Goal: Information Seeking & Learning: Learn about a topic

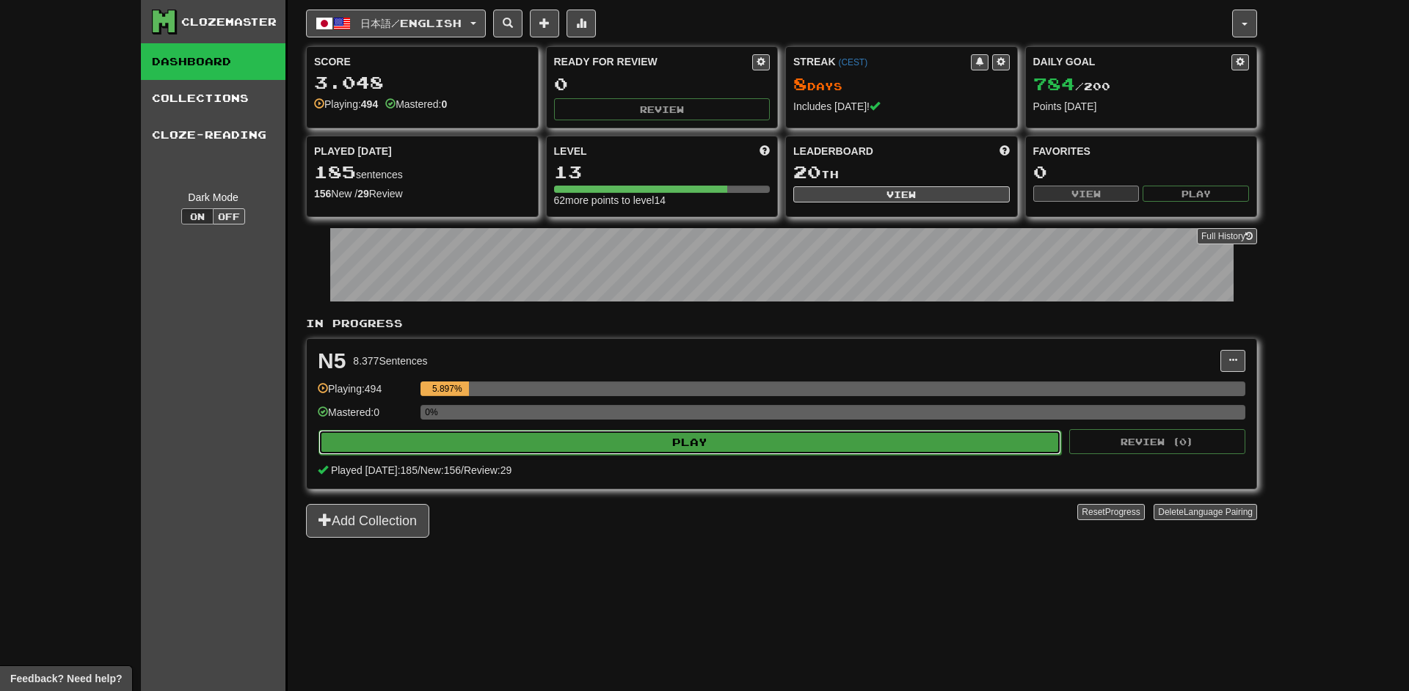
click at [652, 439] on button "Play" at bounding box center [689, 442] width 743 height 25
select select "**"
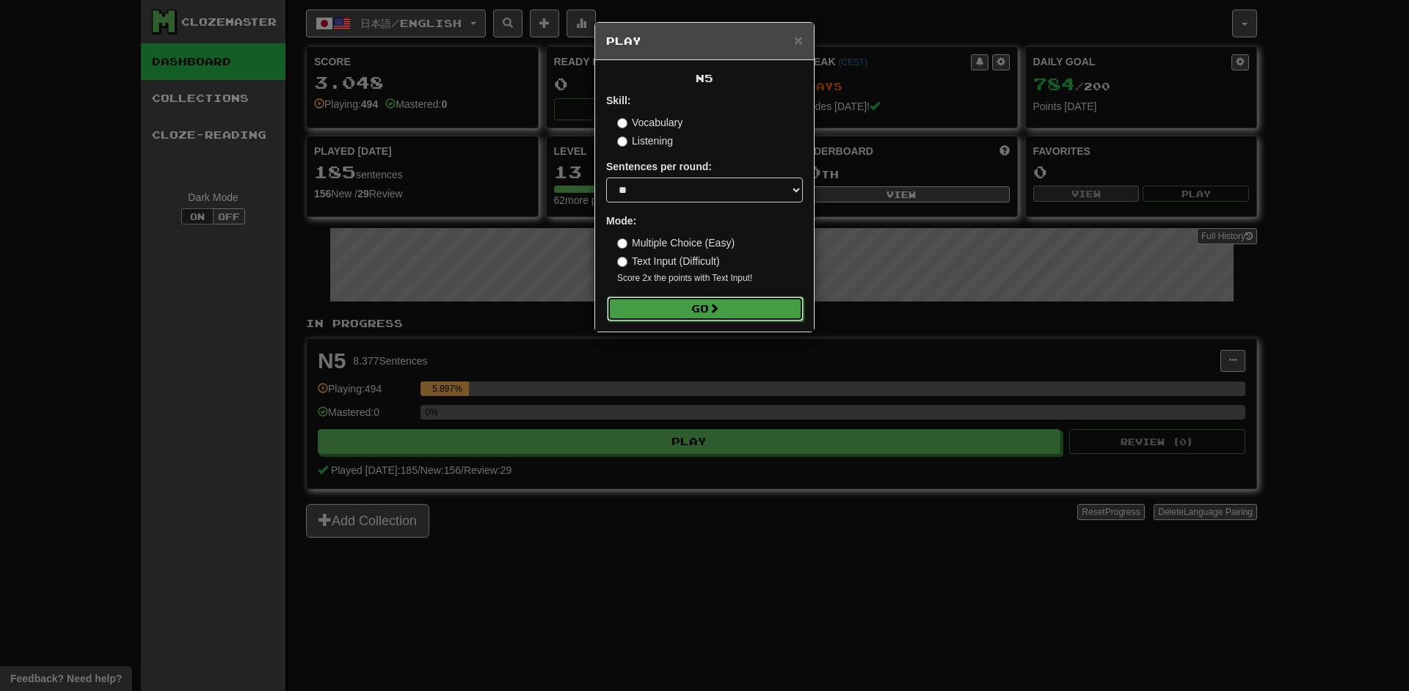
click at [707, 309] on button "Go" at bounding box center [705, 308] width 197 height 25
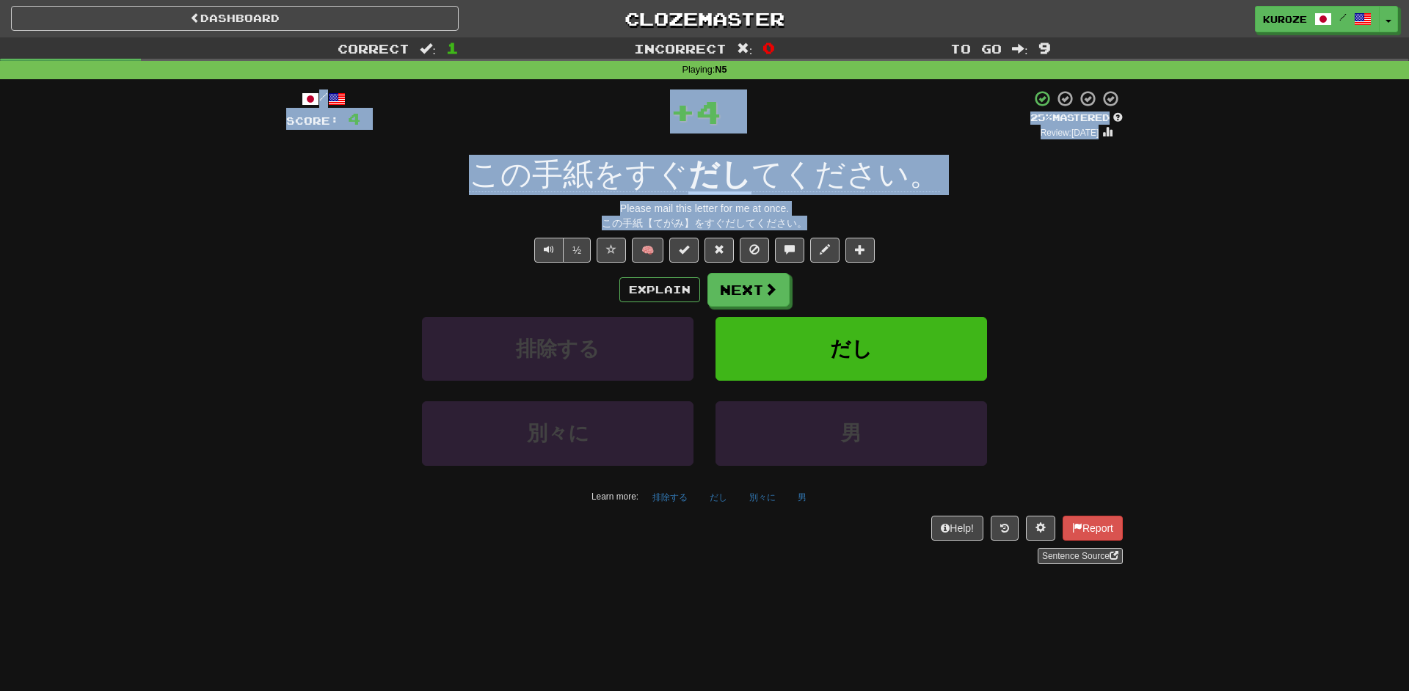
drag, startPoint x: 669, startPoint y: 588, endPoint x: 1283, endPoint y: 73, distance: 801.5
click at [1283, 73] on div "Dashboard Clozemaster kuroze / Toggle Dropdown Dashboard Leaderboard Activity F…" at bounding box center [704, 345] width 1409 height 691
click at [864, 227] on div "この手紙【てがみ】をすぐだしてください。" at bounding box center [704, 223] width 836 height 15
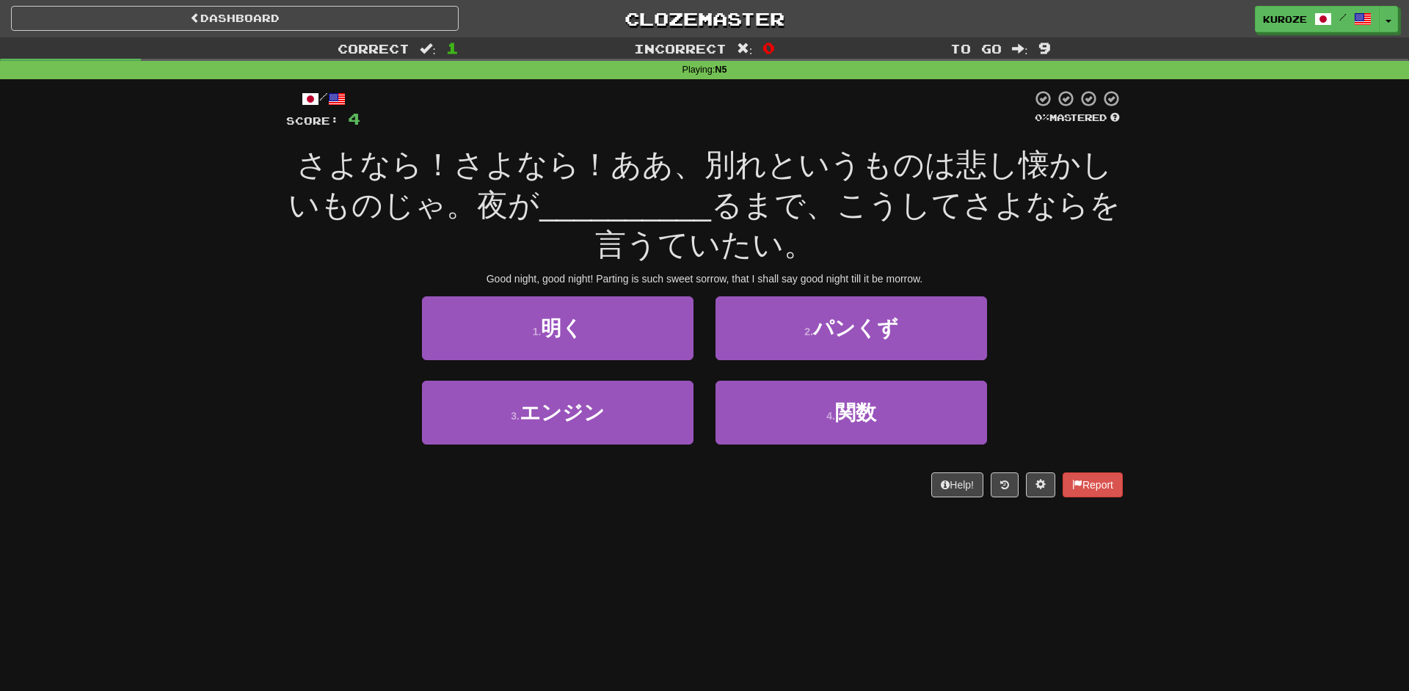
click at [865, 227] on div "さよなら！さよなら！ああ、別れというものは悲し懐かしいものじゃ。夜が __________ るまで、こうしてさよならを言うていたい。" at bounding box center [704, 205] width 836 height 120
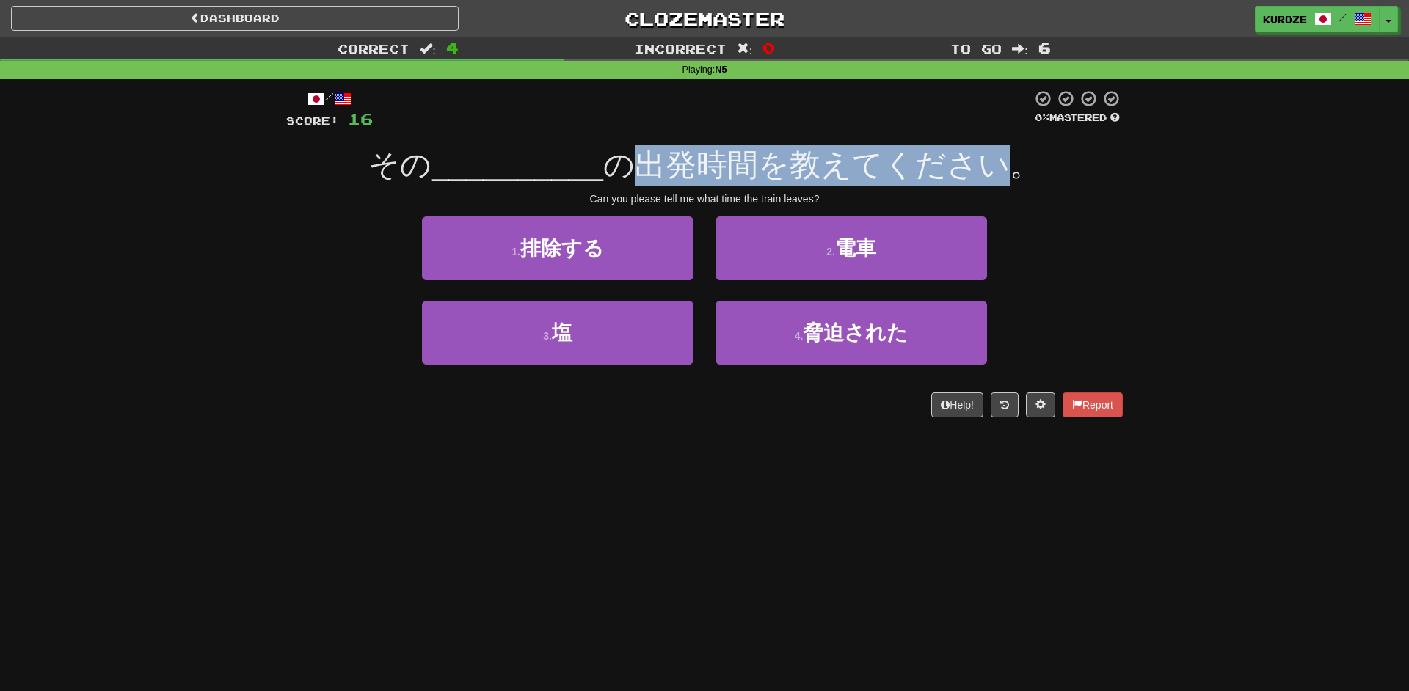
drag, startPoint x: 636, startPoint y: 167, endPoint x: 996, endPoint y: 169, distance: 359.5
click at [996, 169] on span "の出発時間を教えてください。" at bounding box center [821, 164] width 437 height 34
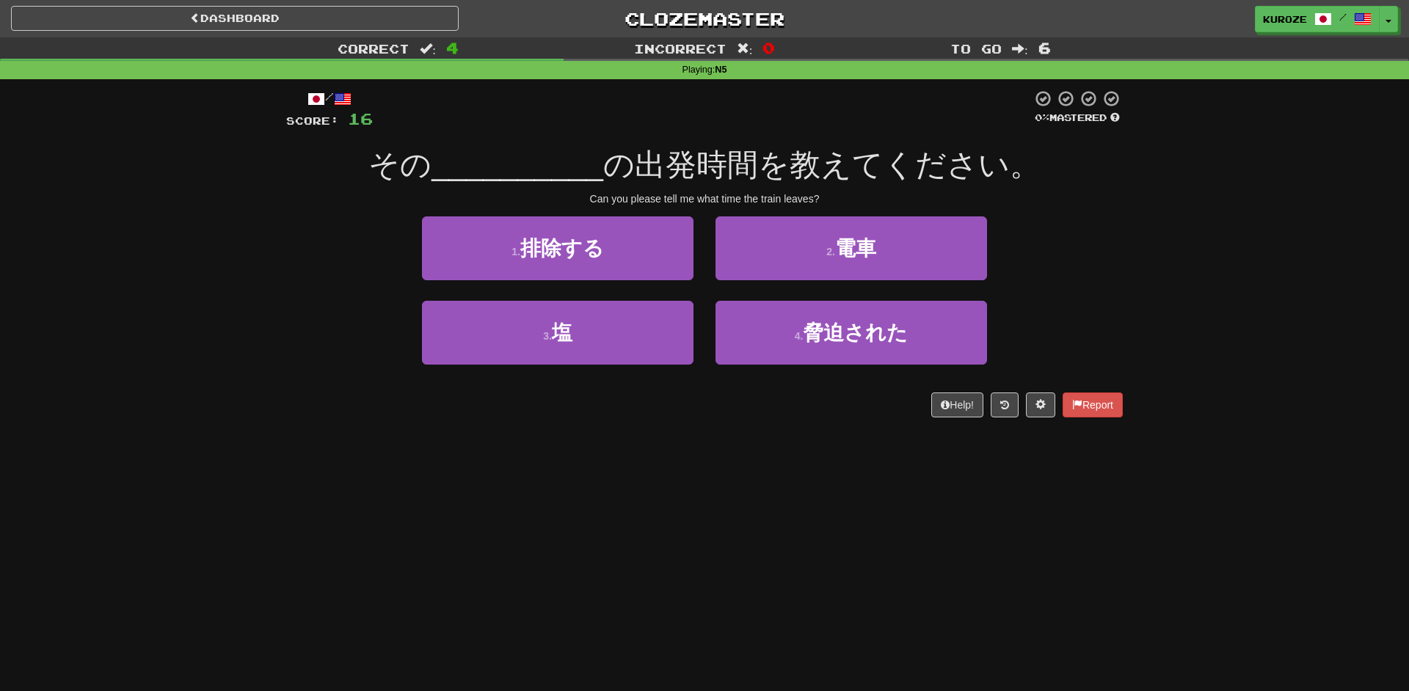
click at [1029, 167] on span "の出発時間を教えてください。" at bounding box center [821, 164] width 437 height 34
click at [949, 170] on span "の出発時間を教えてください。" at bounding box center [821, 164] width 437 height 34
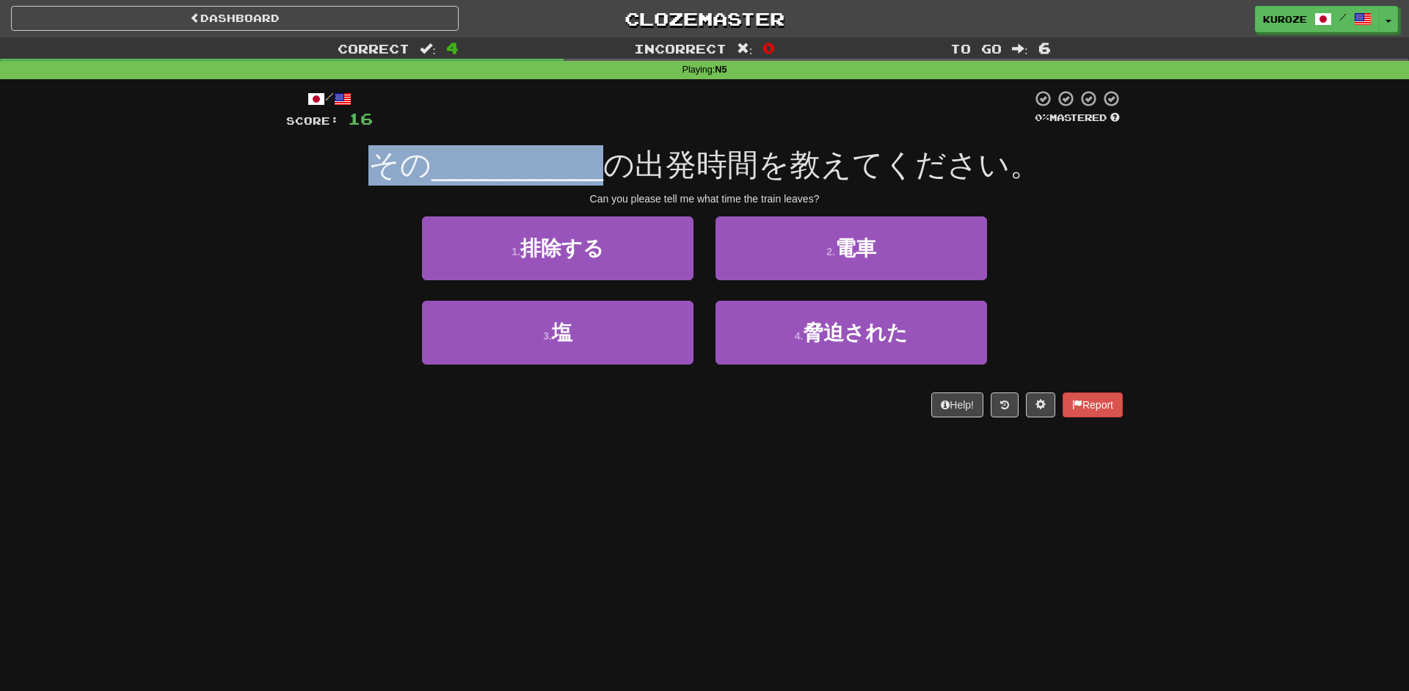
click at [949, 170] on span "の出発時間を教えてください。" at bounding box center [821, 164] width 437 height 34
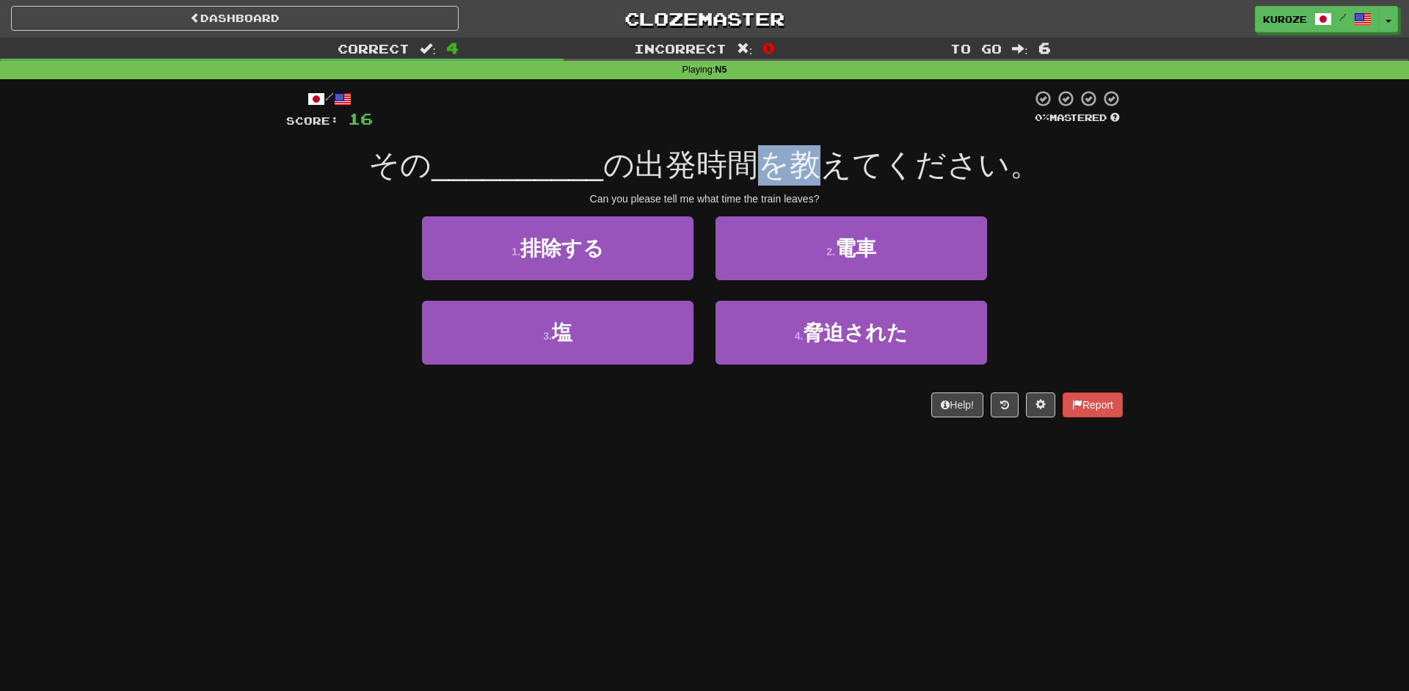
drag, startPoint x: 762, startPoint y: 164, endPoint x: 808, endPoint y: 168, distance: 46.4
click at [808, 168] on span "の出発時間を教えてください。" at bounding box center [821, 164] width 437 height 34
click at [825, 166] on span "の出発時間を教えてください。" at bounding box center [821, 164] width 437 height 34
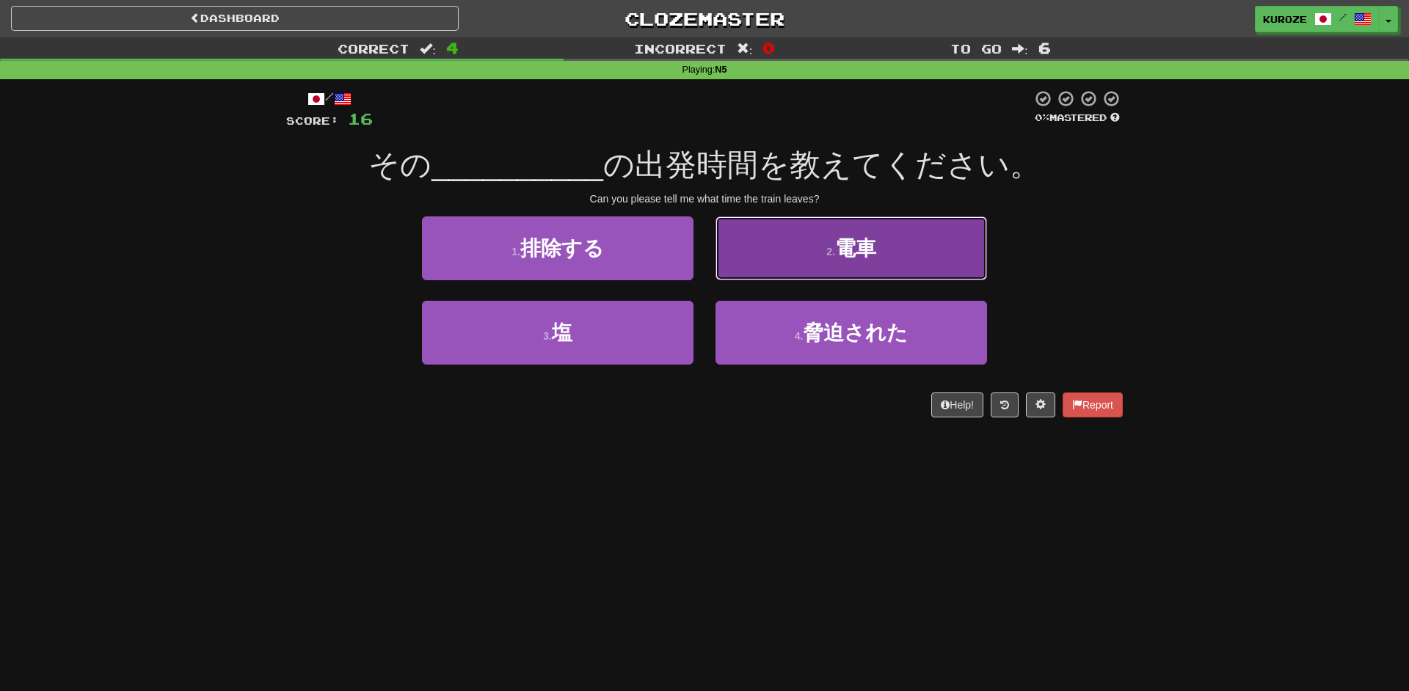
click at [831, 250] on small "2 ." at bounding box center [830, 252] width 9 height 12
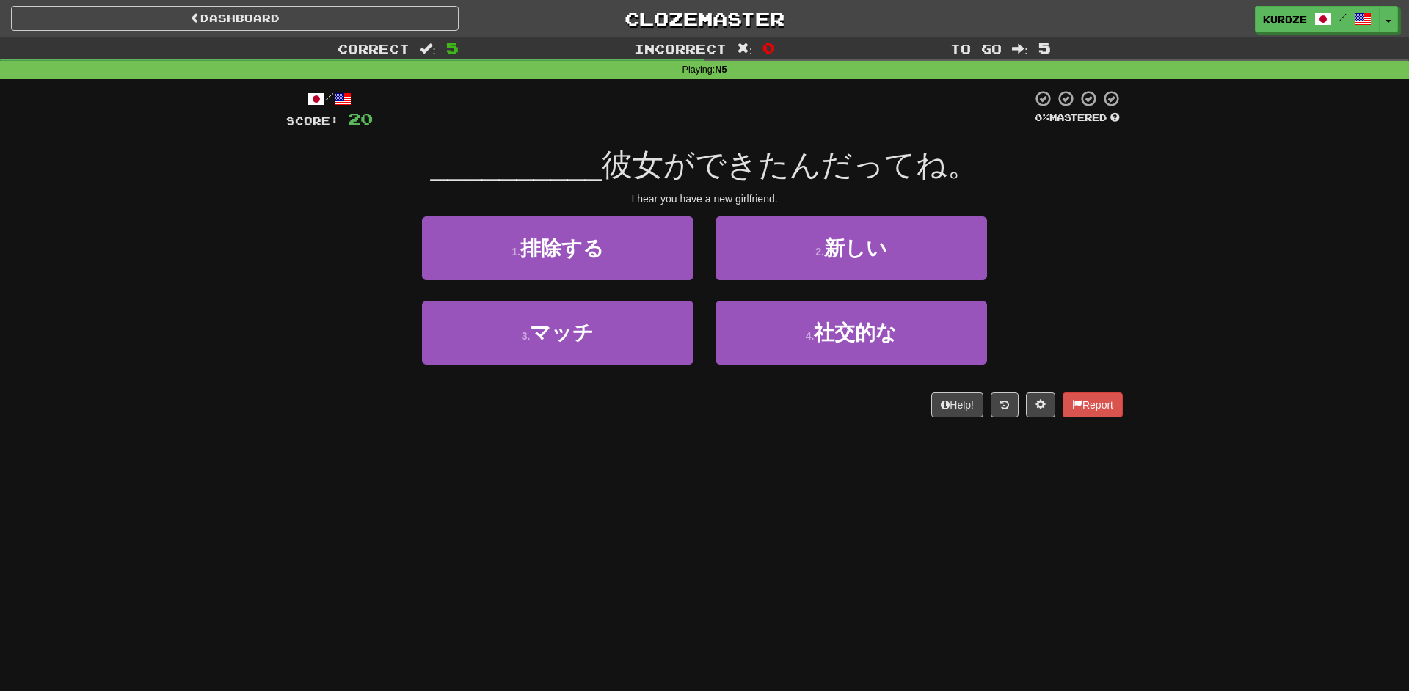
click at [812, 156] on span "彼女ができたんだってね。" at bounding box center [790, 164] width 376 height 34
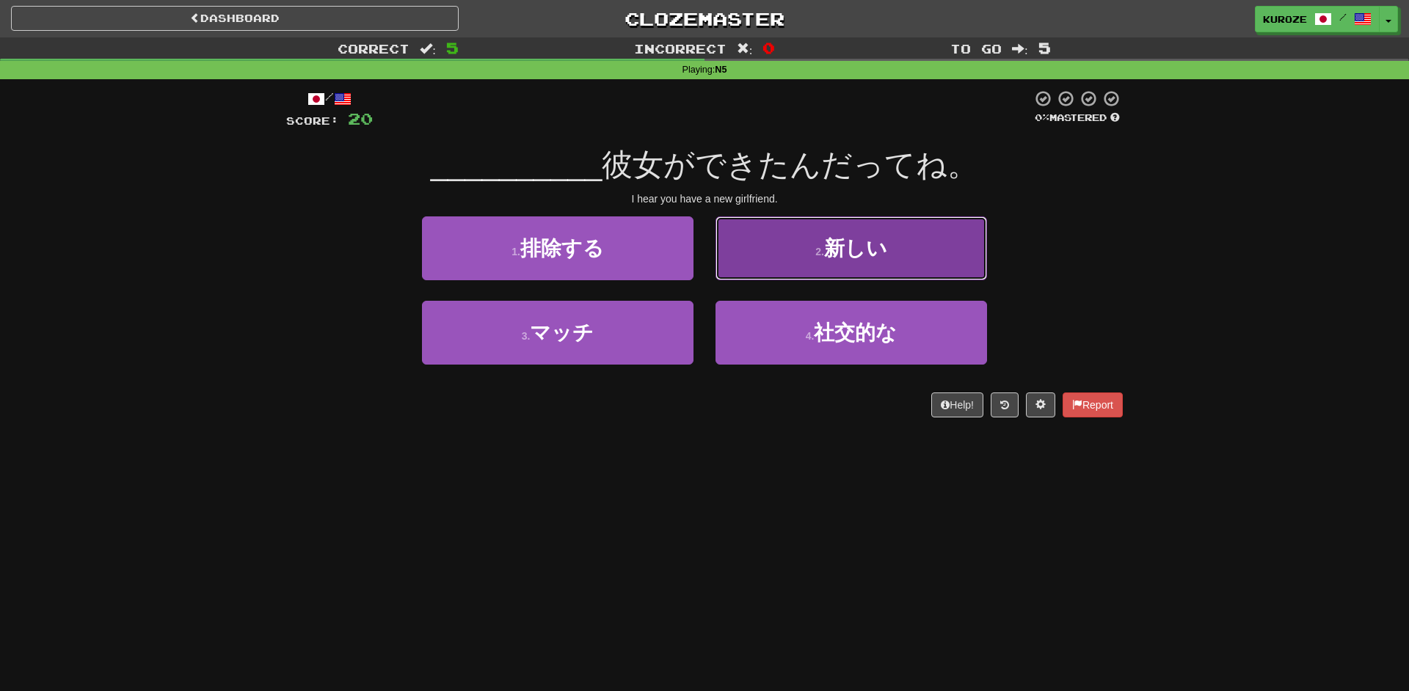
click at [870, 255] on span "新しい" at bounding box center [855, 248] width 63 height 23
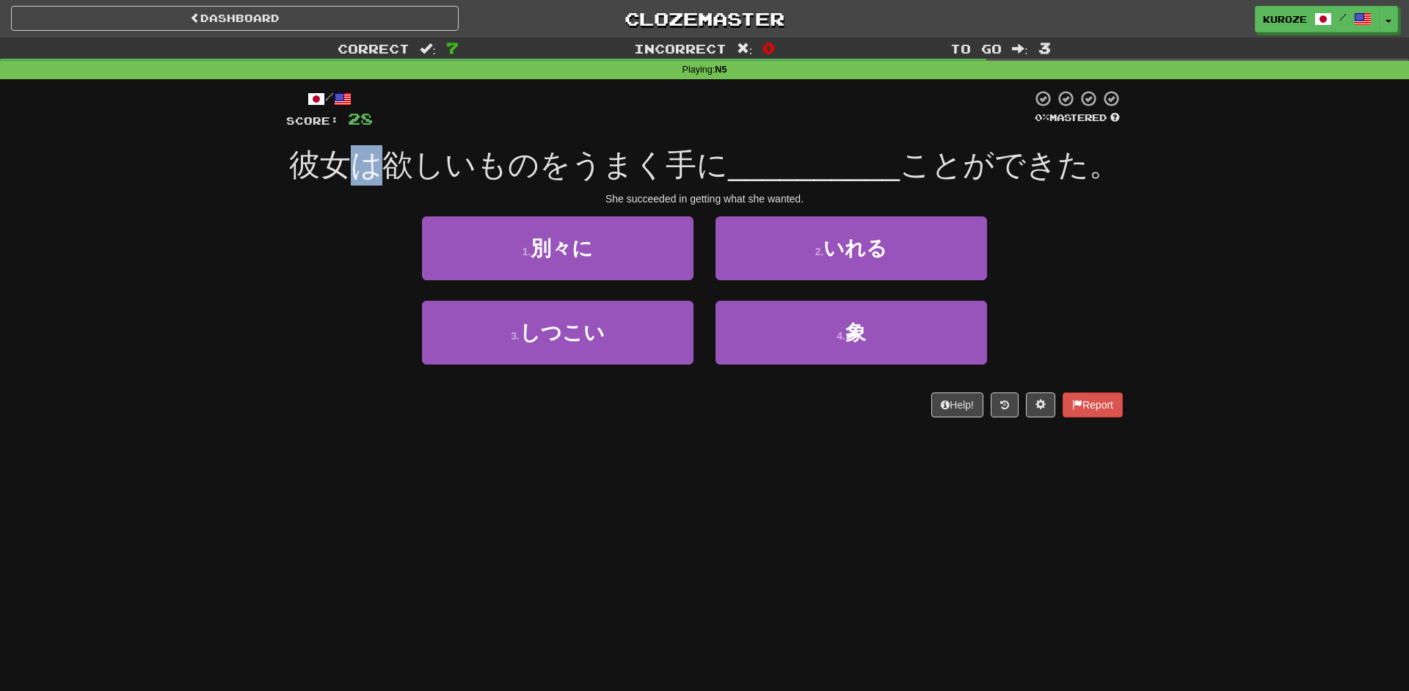
drag, startPoint x: 362, startPoint y: 167, endPoint x: 379, endPoint y: 167, distance: 16.9
click at [379, 167] on span "彼女は欲しいものをうまく手に" at bounding box center [508, 164] width 439 height 34
drag, startPoint x: 381, startPoint y: 167, endPoint x: 550, endPoint y: 170, distance: 168.8
click at [550, 170] on span "彼女は欲しいものをうまく手に" at bounding box center [508, 164] width 439 height 34
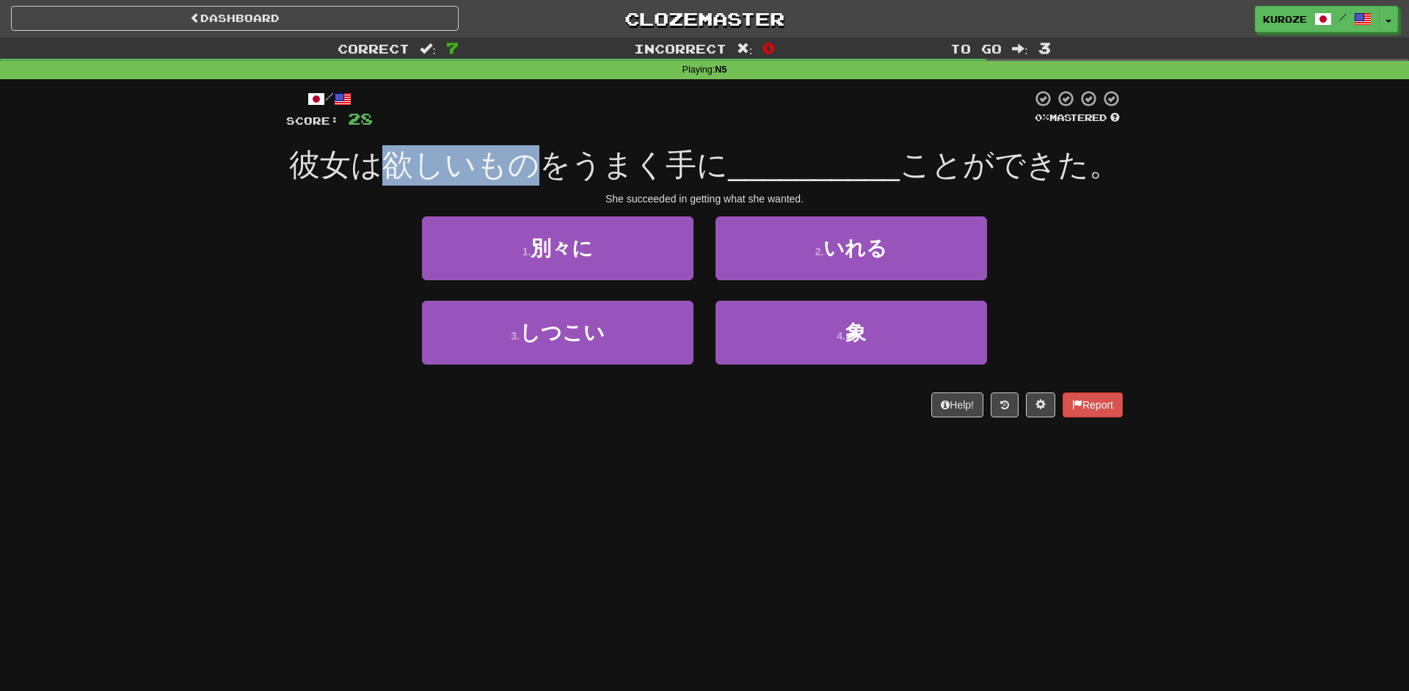
click at [550, 170] on span "彼女は欲しいものをうまく手に" at bounding box center [508, 164] width 439 height 34
drag, startPoint x: 665, startPoint y: 162, endPoint x: 699, endPoint y: 163, distance: 33.0
click at [699, 163] on span "彼女は欲しいものをうまく手に" at bounding box center [508, 164] width 439 height 34
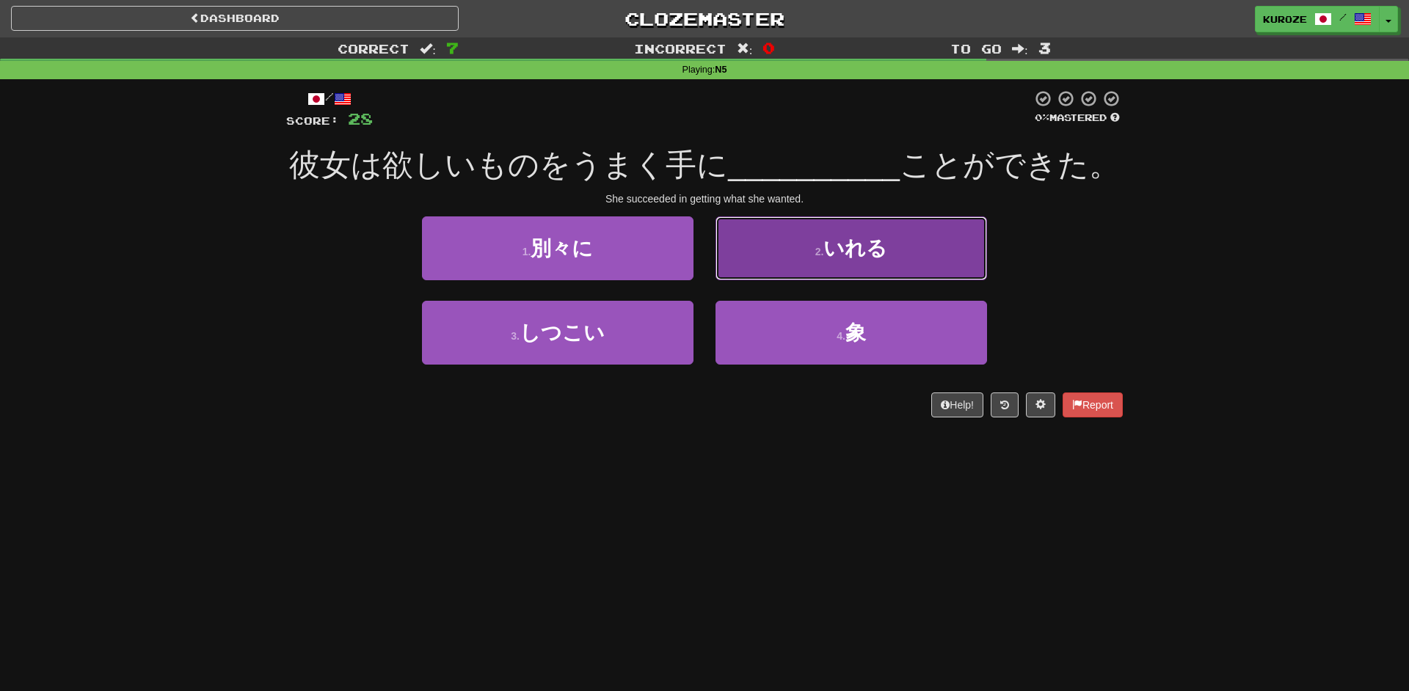
click at [923, 247] on button "2 . いれる" at bounding box center [850, 248] width 271 height 64
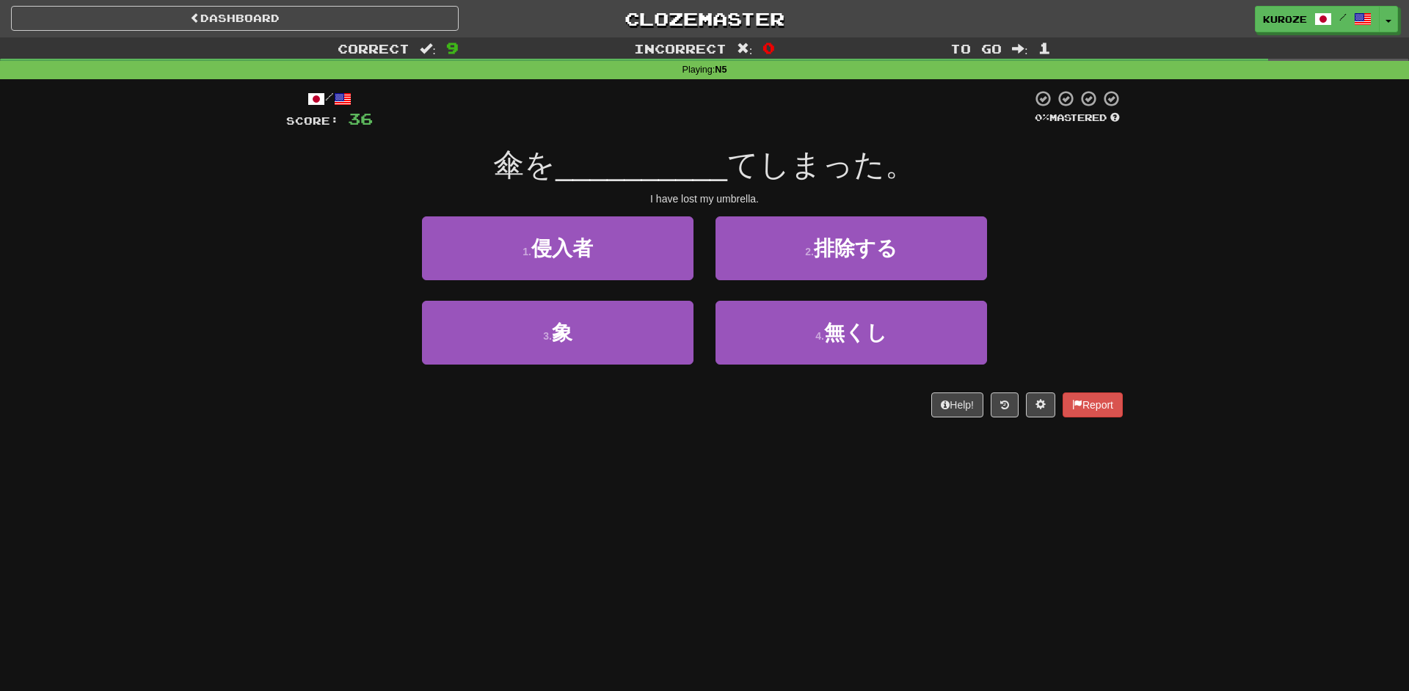
click at [947, 179] on div "傘を __________ てしまった。" at bounding box center [704, 165] width 836 height 40
drag, startPoint x: 552, startPoint y: 161, endPoint x: 506, endPoint y: 163, distance: 46.3
click at [506, 163] on span "傘を" at bounding box center [524, 164] width 62 height 34
drag, startPoint x: 503, startPoint y: 164, endPoint x: 553, endPoint y: 164, distance: 50.6
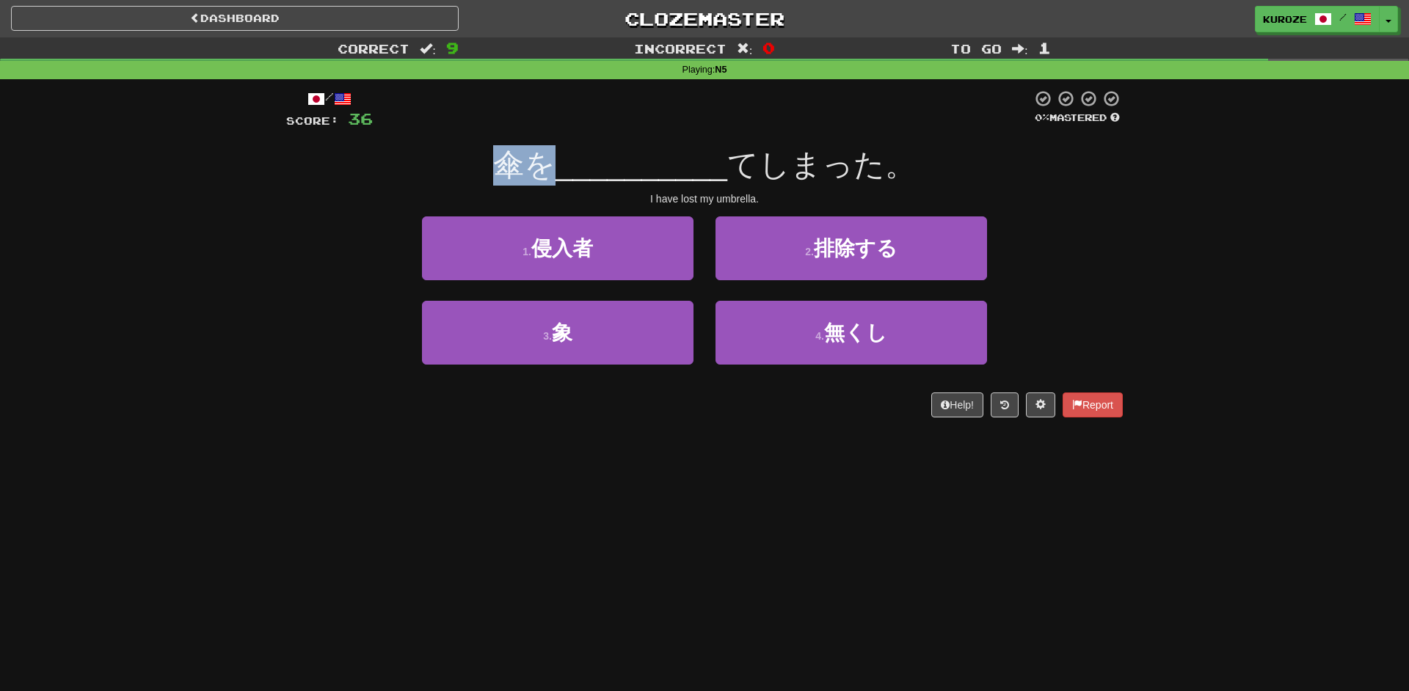
click at [553, 164] on span "傘を" at bounding box center [524, 164] width 62 height 34
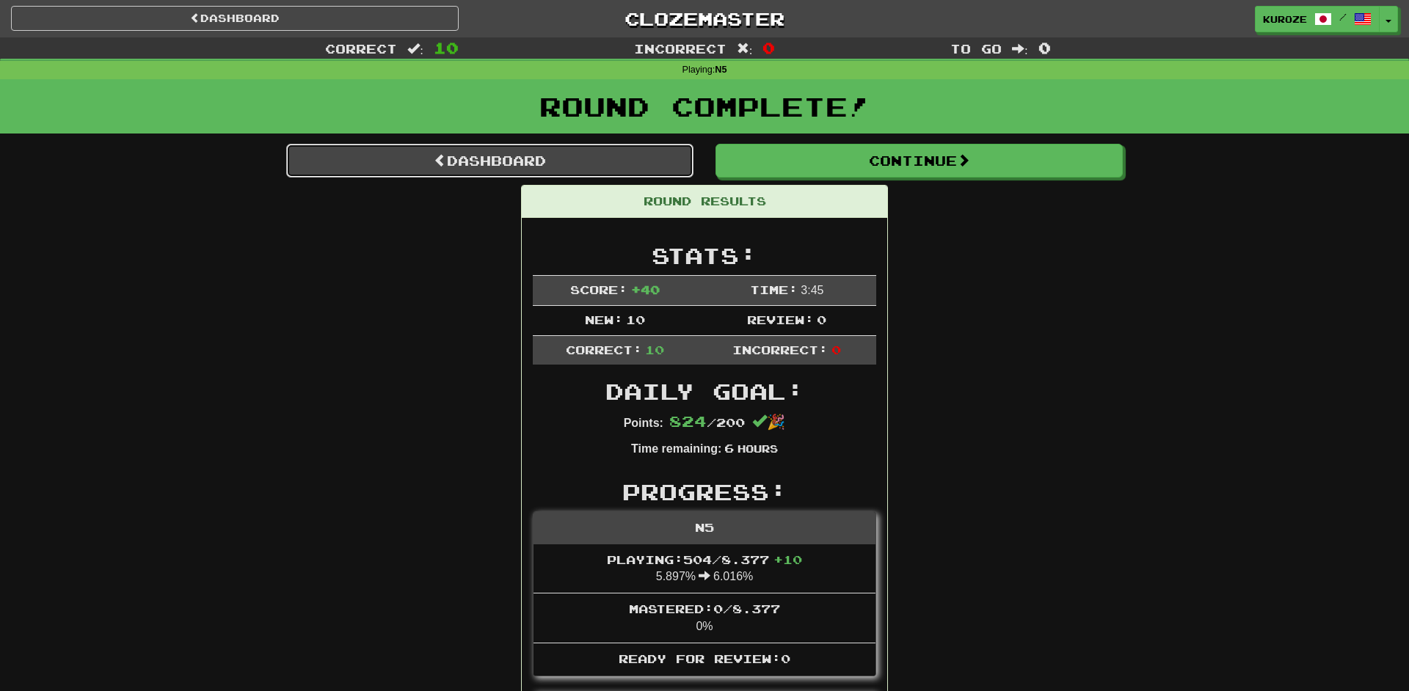
click at [517, 158] on link "Dashboard" at bounding box center [489, 161] width 407 height 34
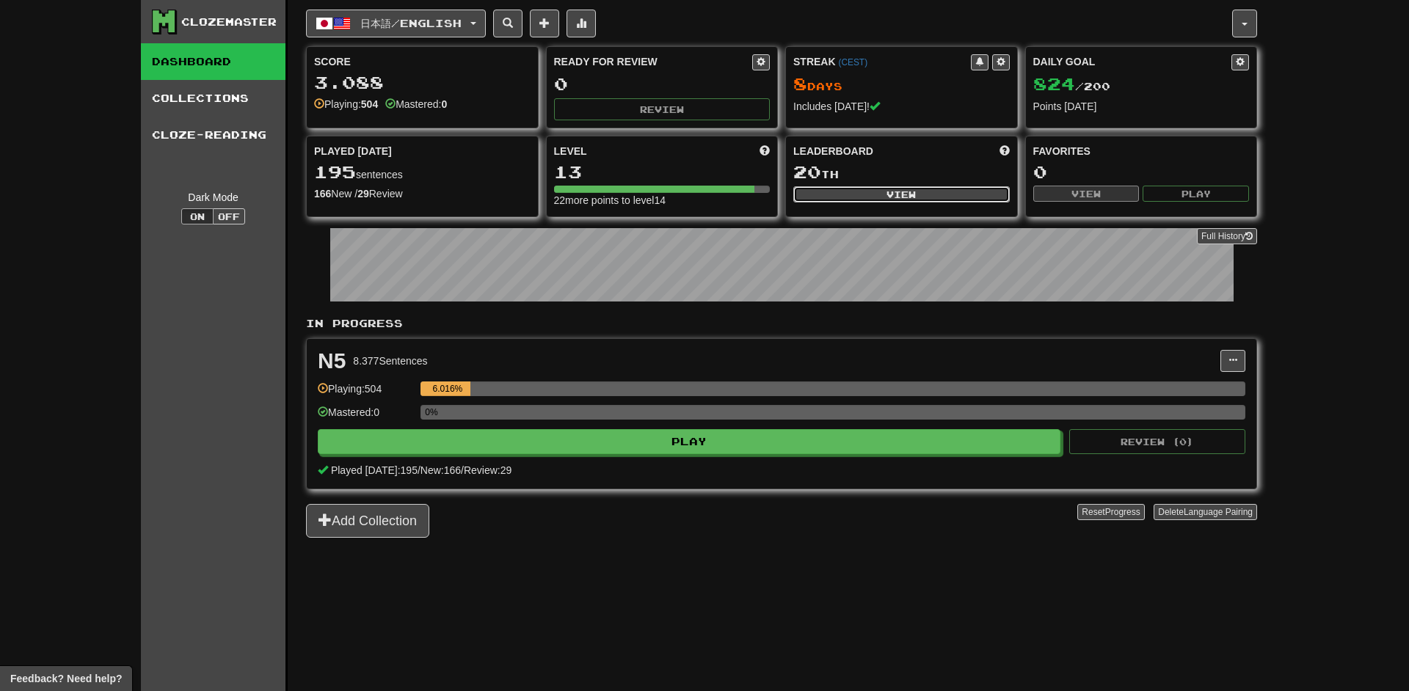
click at [890, 189] on button "View" at bounding box center [901, 194] width 216 height 16
select select "**********"
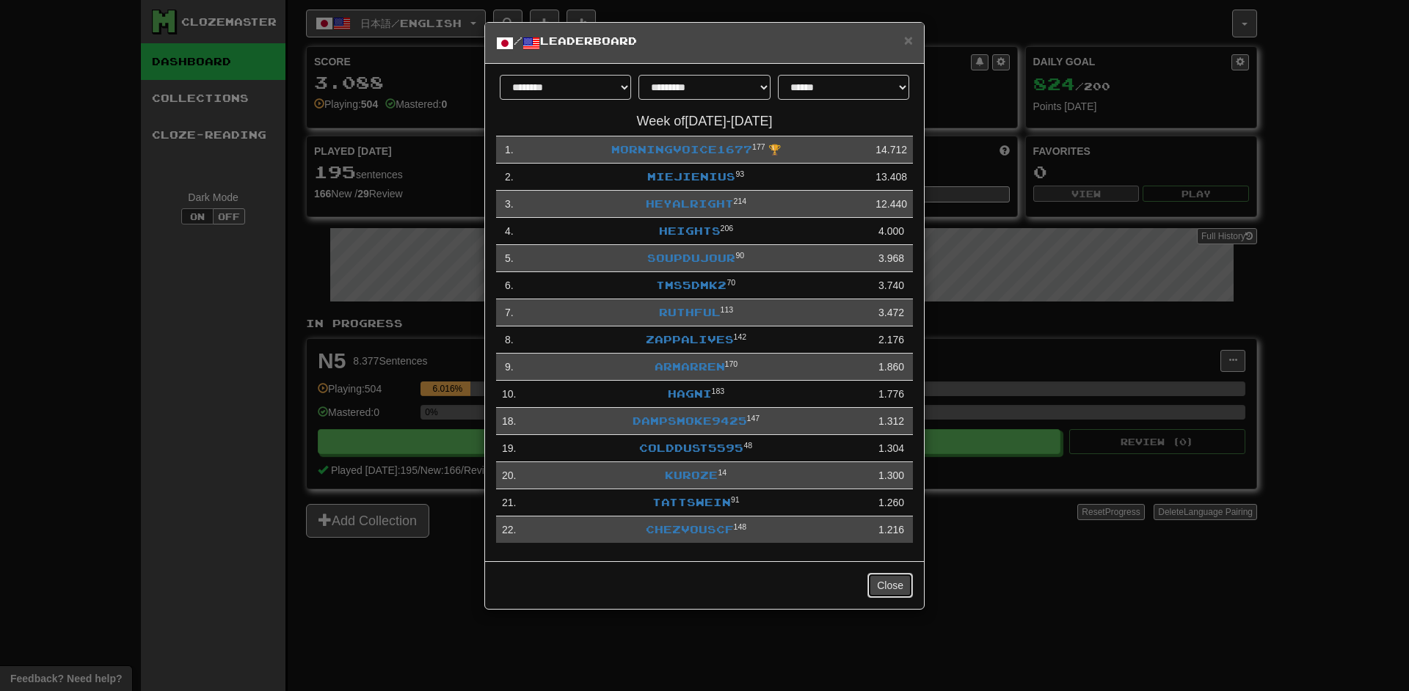
click at [883, 582] on button "Close" at bounding box center [889, 585] width 45 height 25
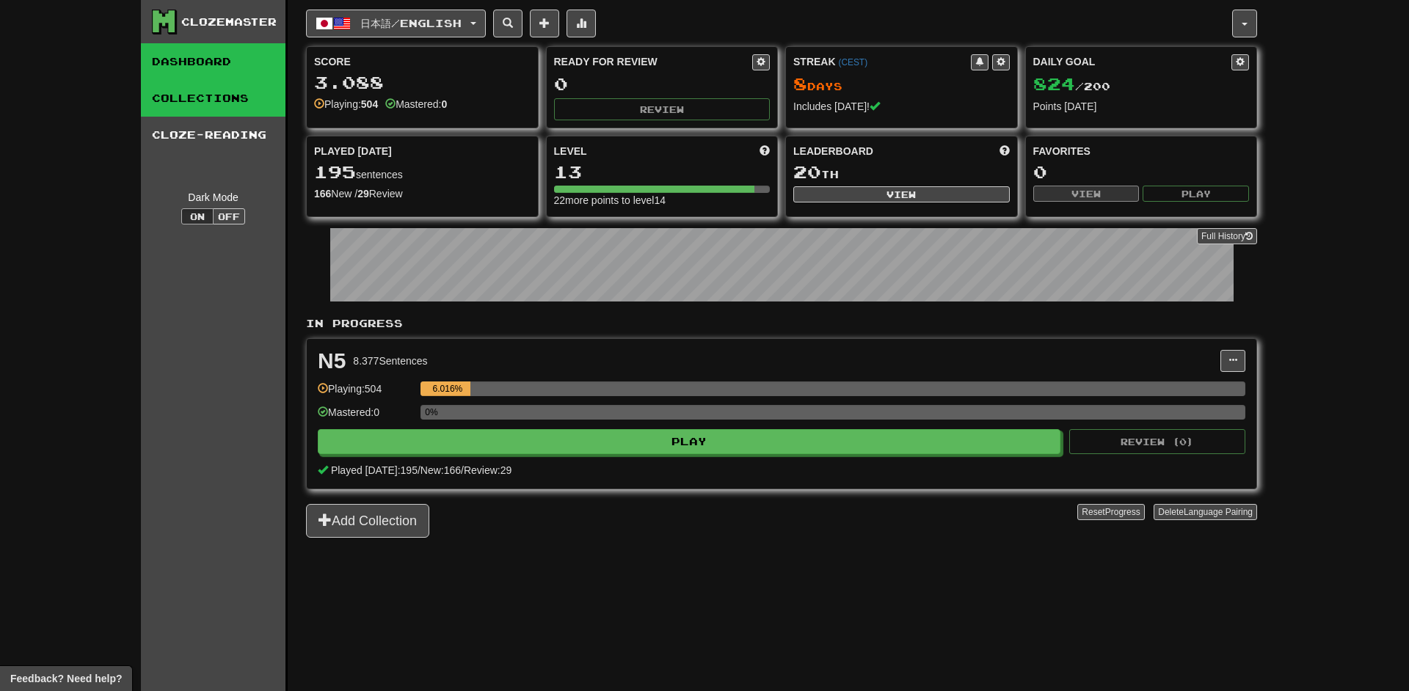
click at [241, 103] on link "Collections" at bounding box center [213, 98] width 145 height 37
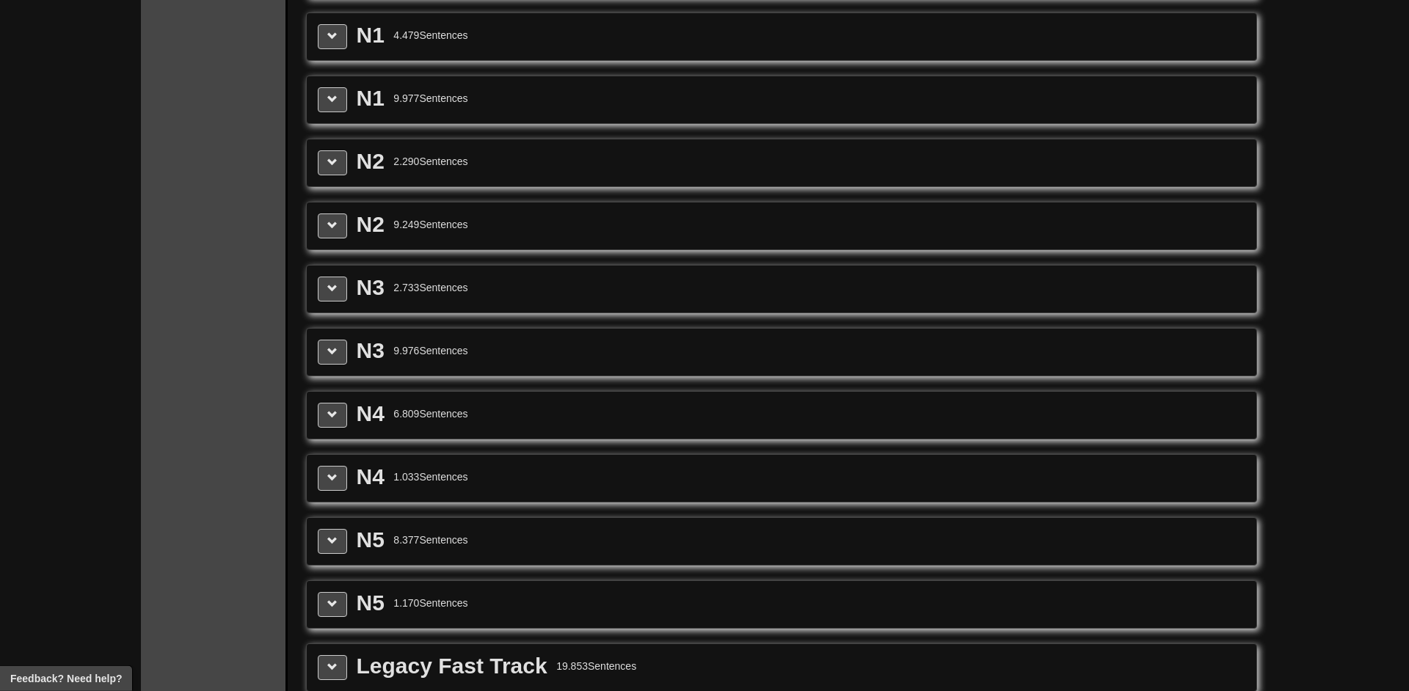
scroll to position [1924, 0]
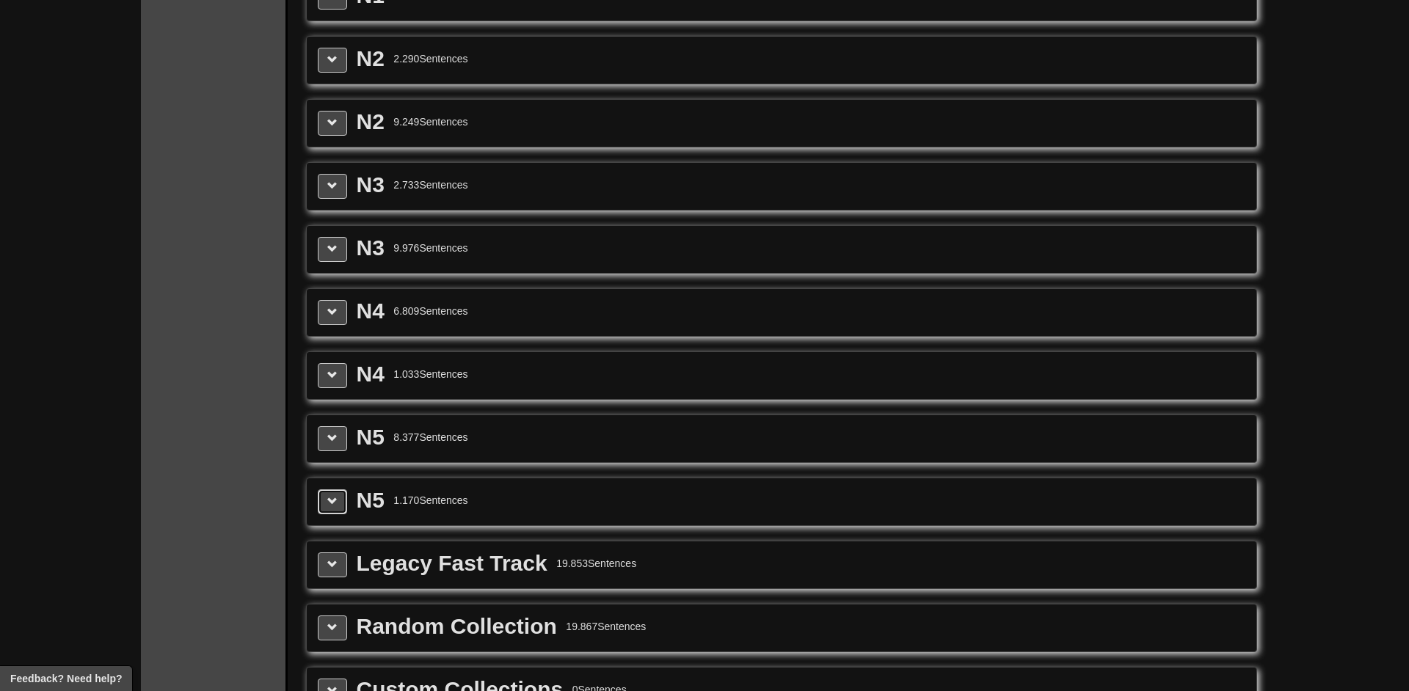
click at [339, 492] on button at bounding box center [332, 501] width 29 height 25
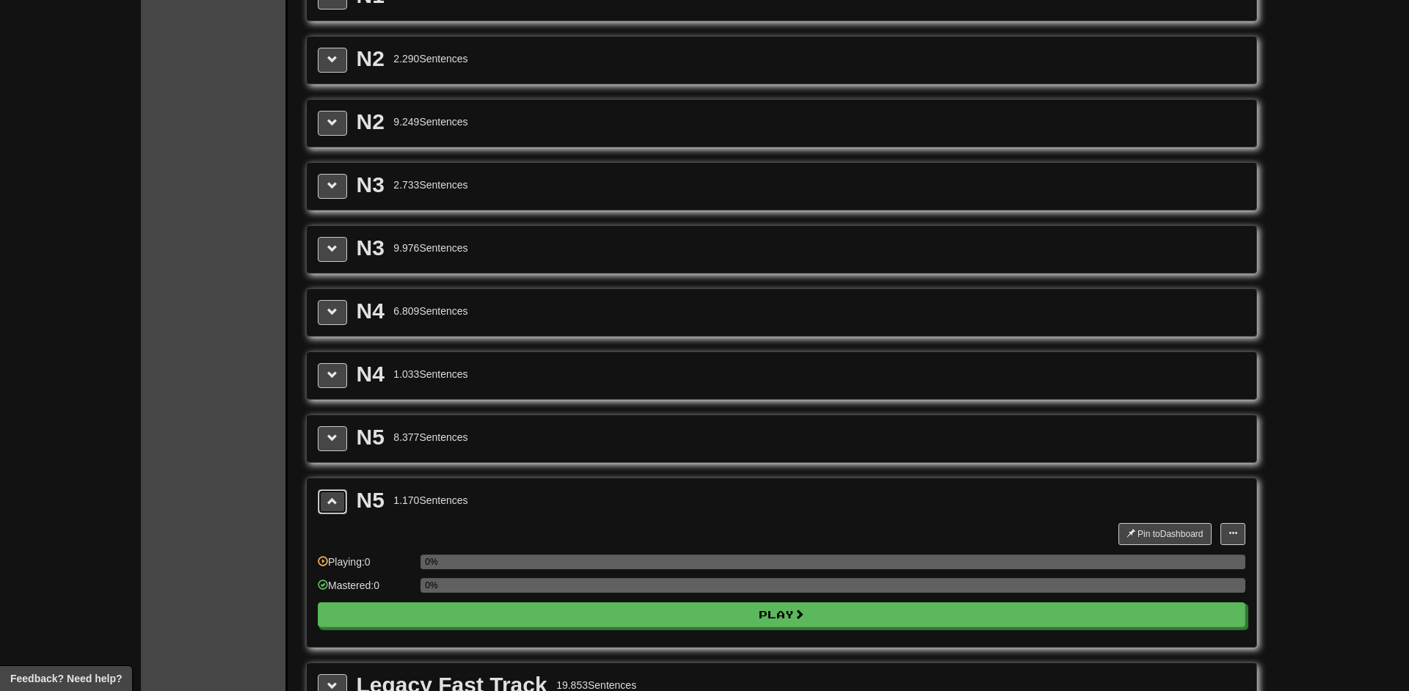
scroll to position [2025, 0]
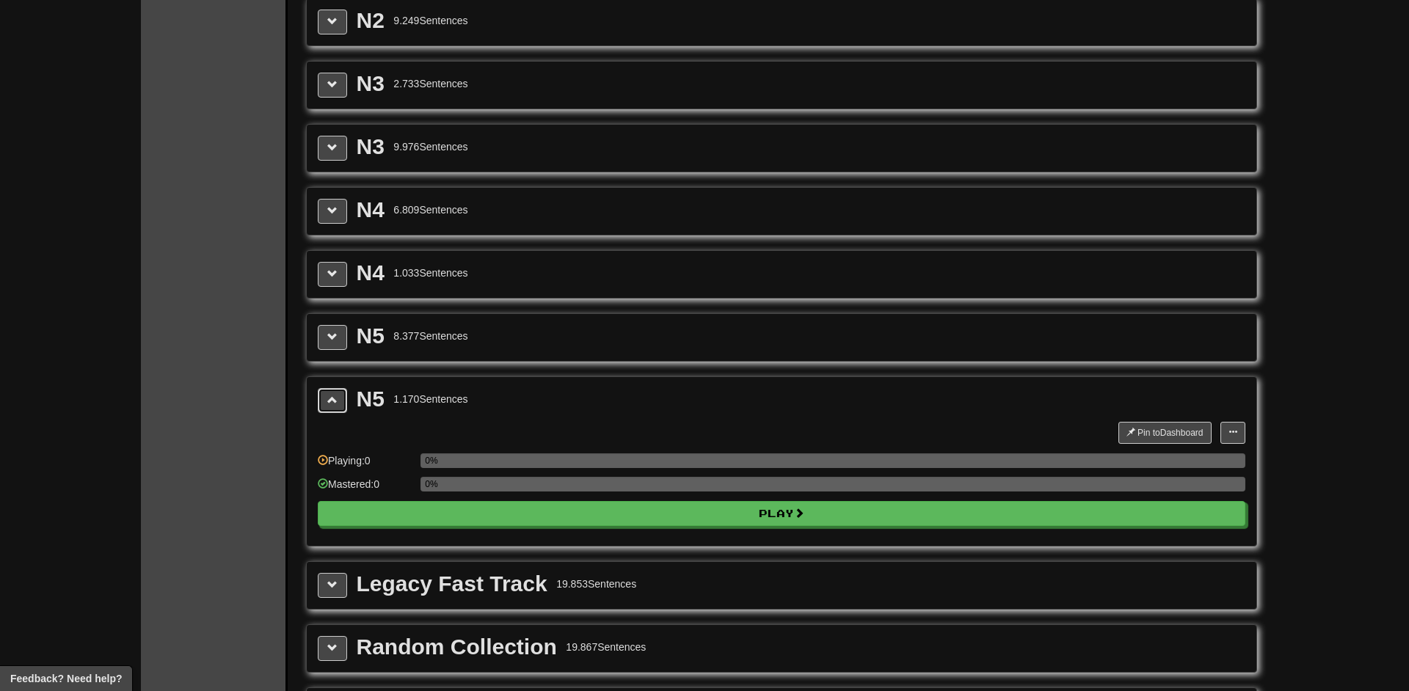
click at [339, 401] on button at bounding box center [332, 400] width 29 height 25
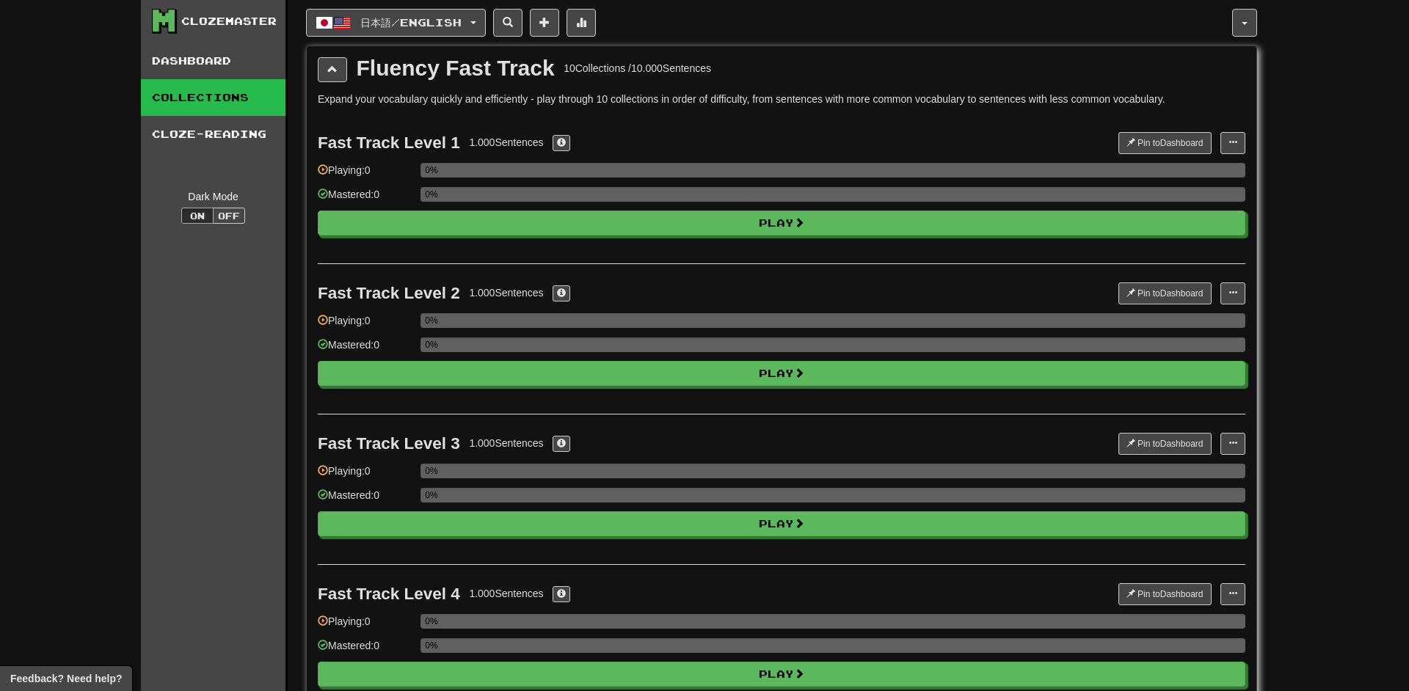
scroll to position [0, 0]
click at [334, 62] on button at bounding box center [332, 70] width 29 height 25
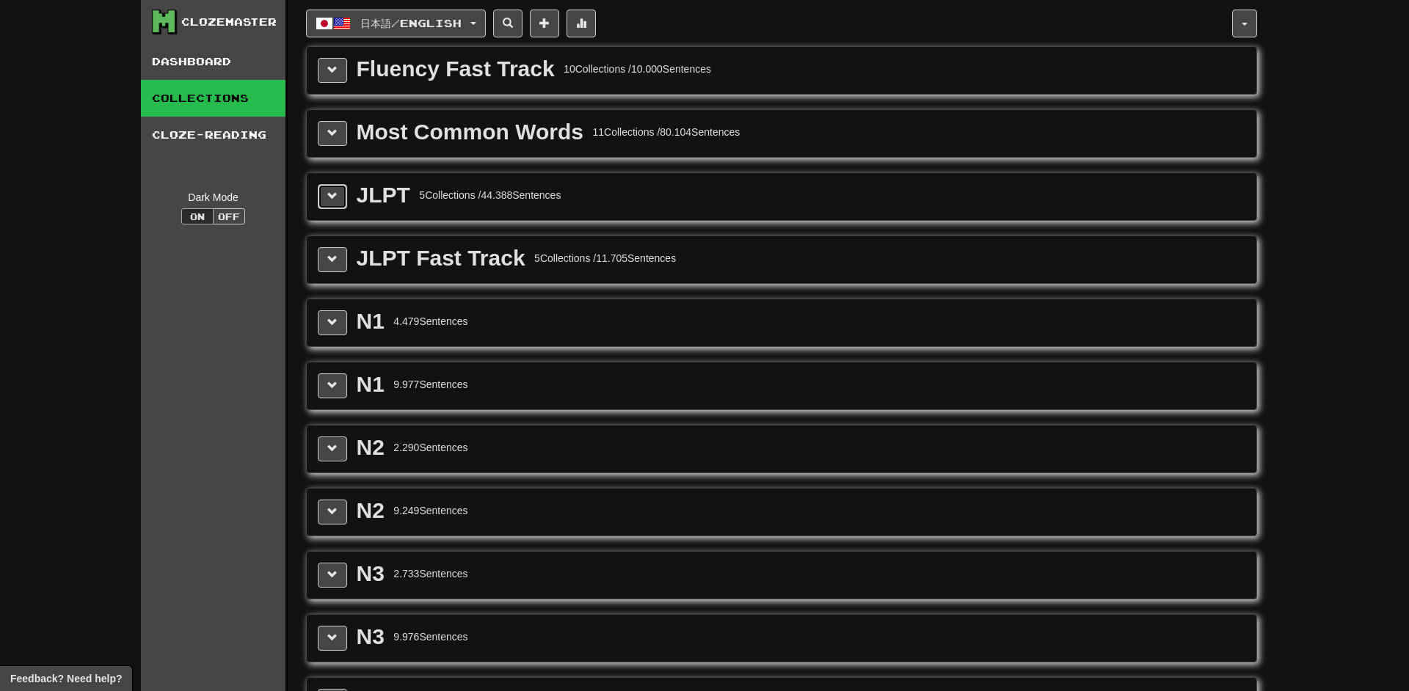
click at [327, 197] on button at bounding box center [332, 196] width 29 height 25
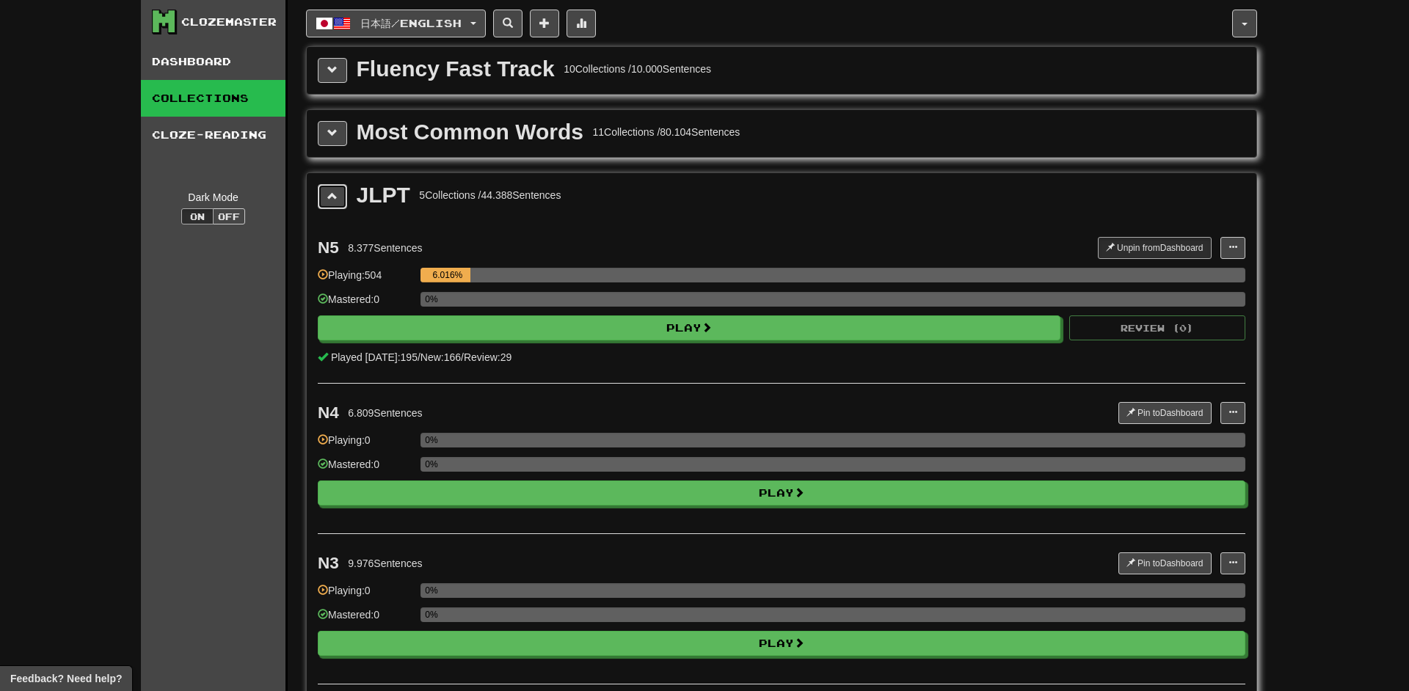
click at [327, 197] on button at bounding box center [332, 196] width 29 height 25
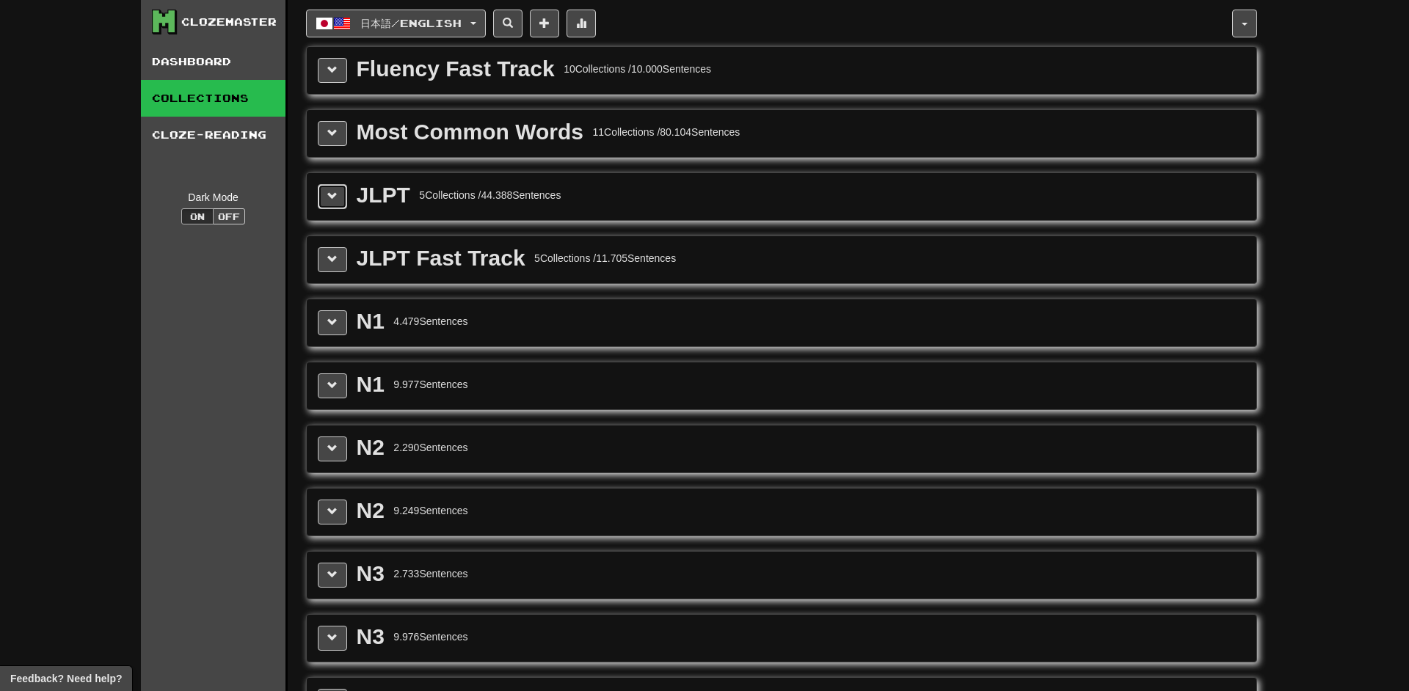
click at [339, 194] on button at bounding box center [332, 196] width 29 height 25
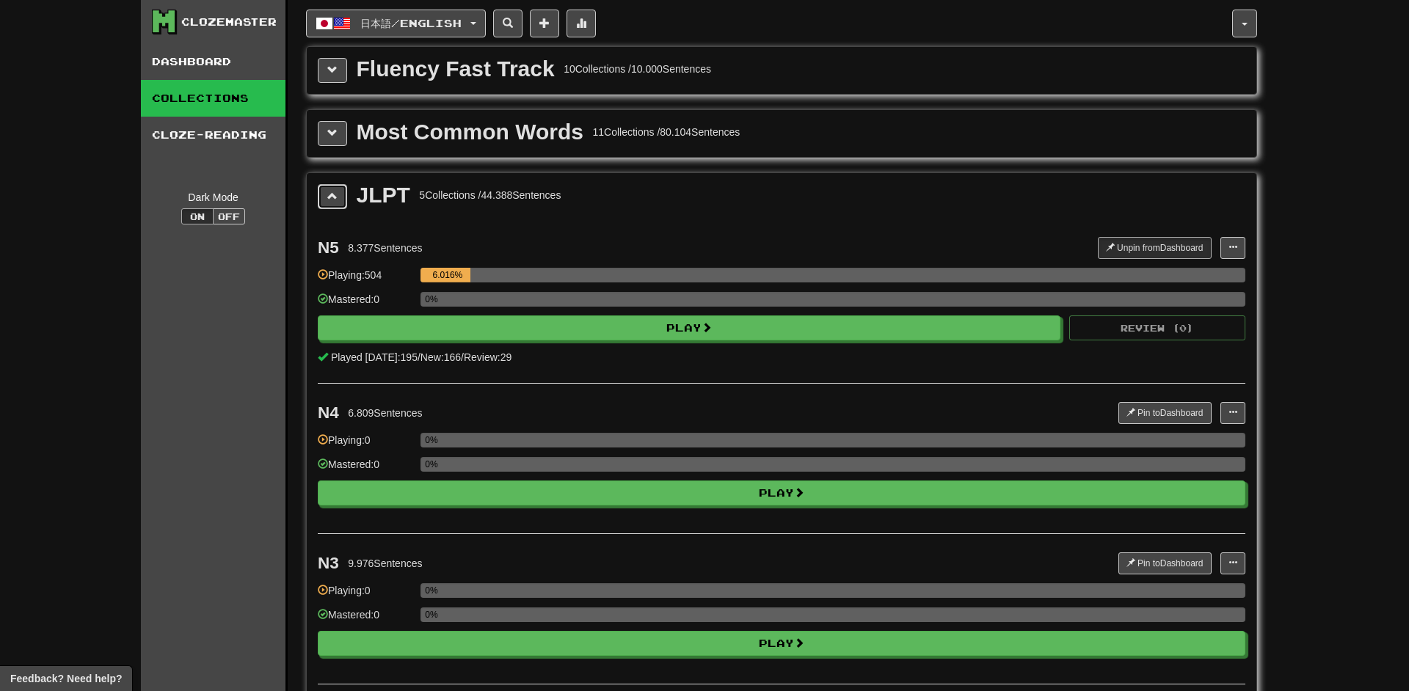
click at [339, 194] on button at bounding box center [332, 196] width 29 height 25
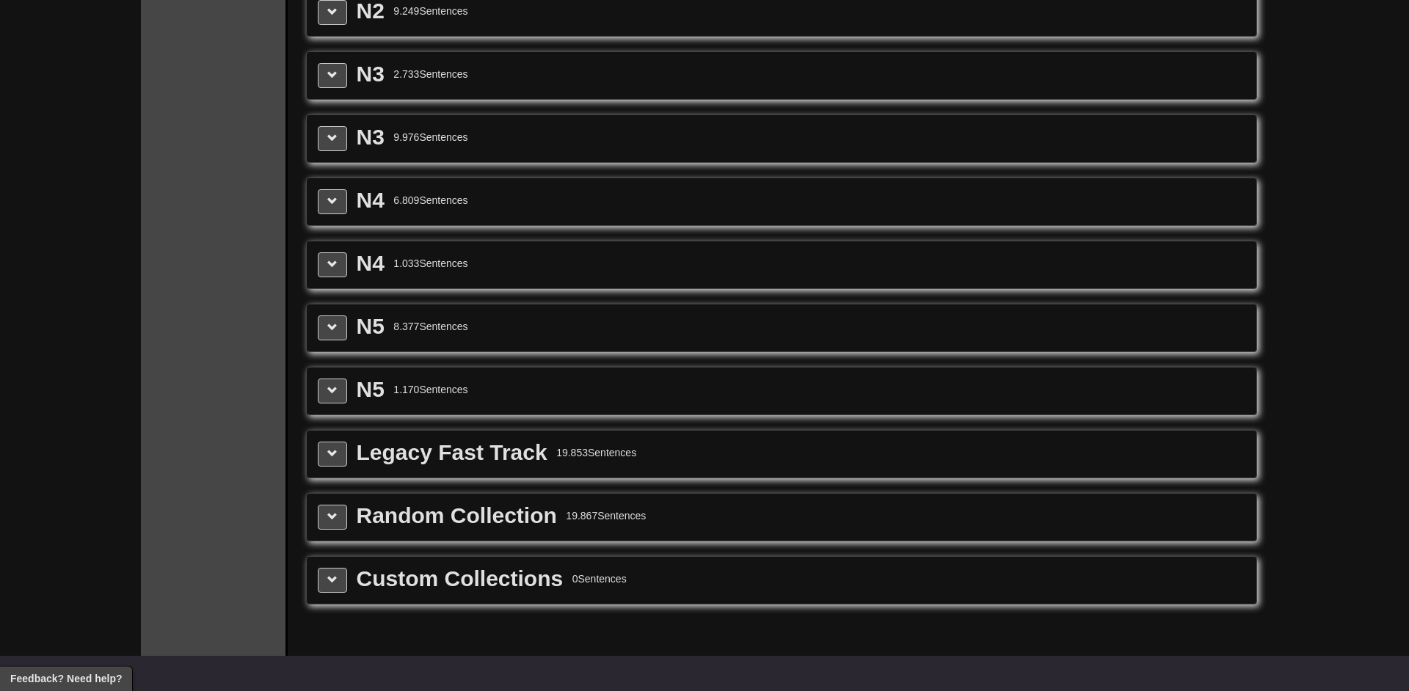
scroll to position [506, 0]
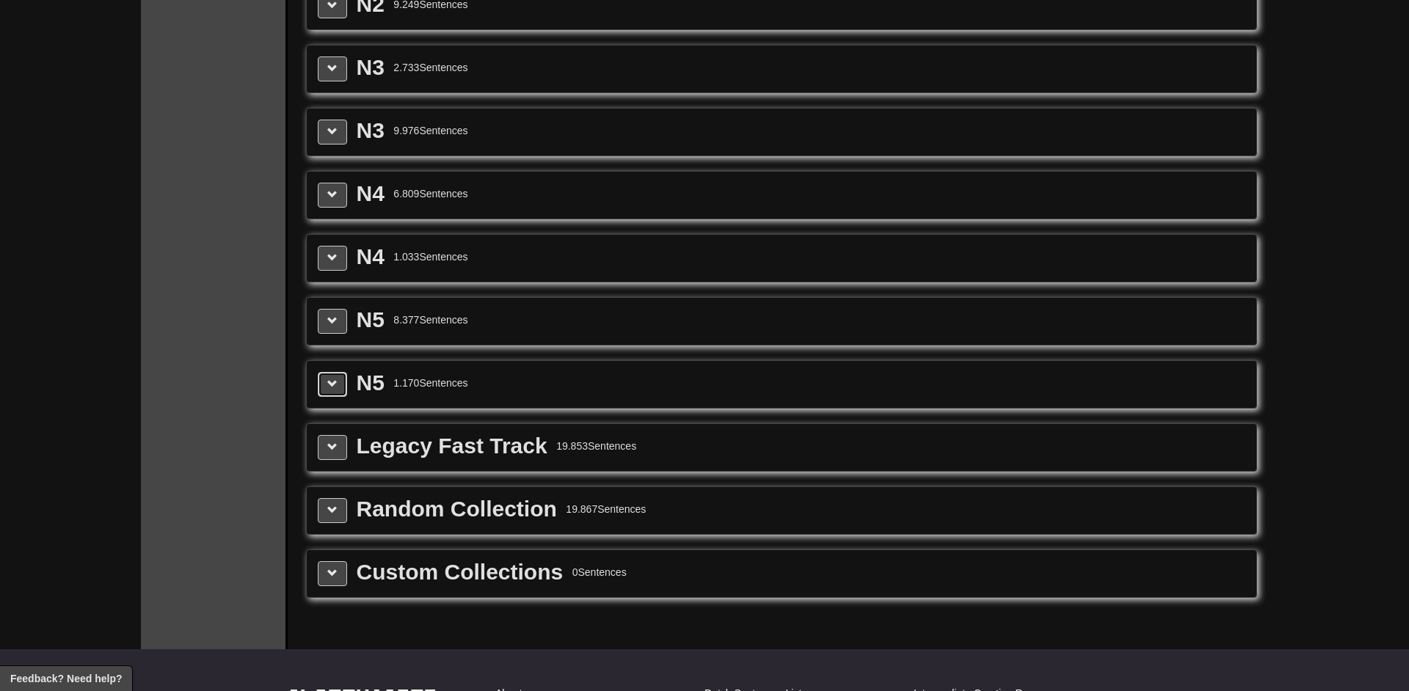
click at [332, 379] on span at bounding box center [332, 384] width 10 height 10
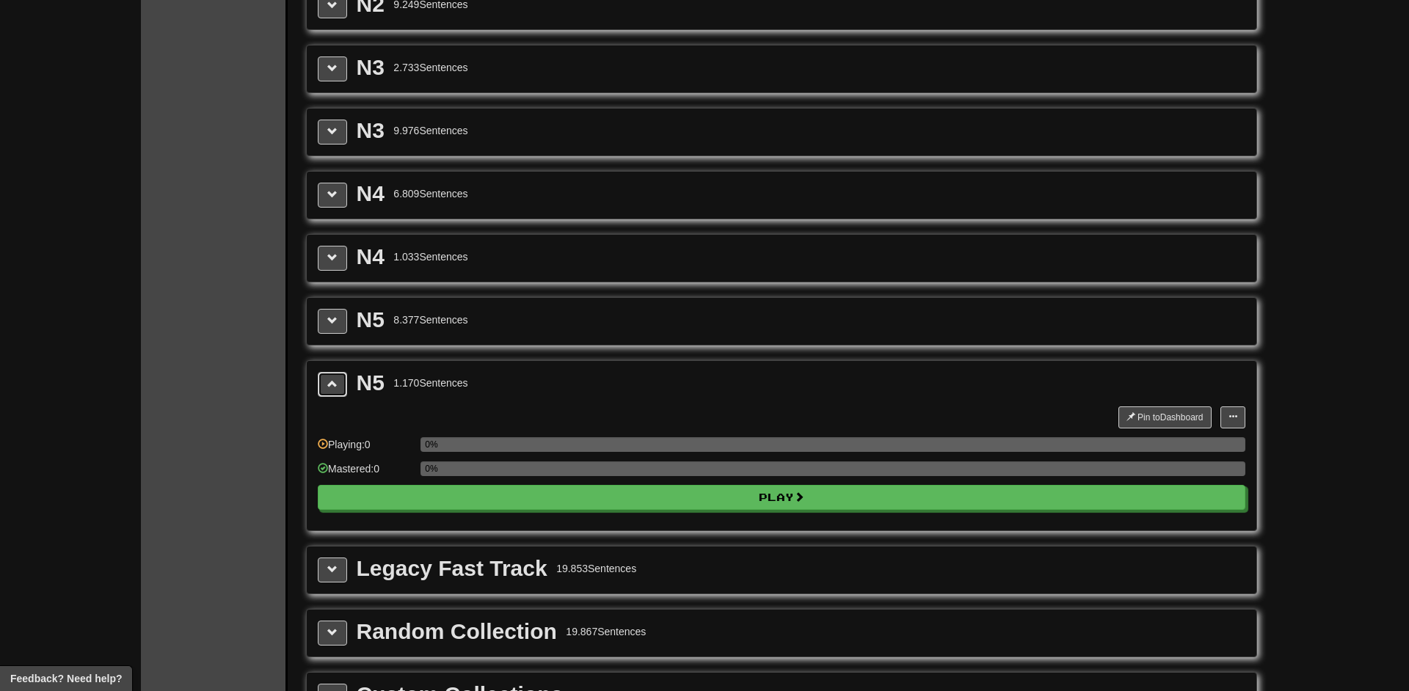
click at [332, 379] on span at bounding box center [332, 384] width 10 height 10
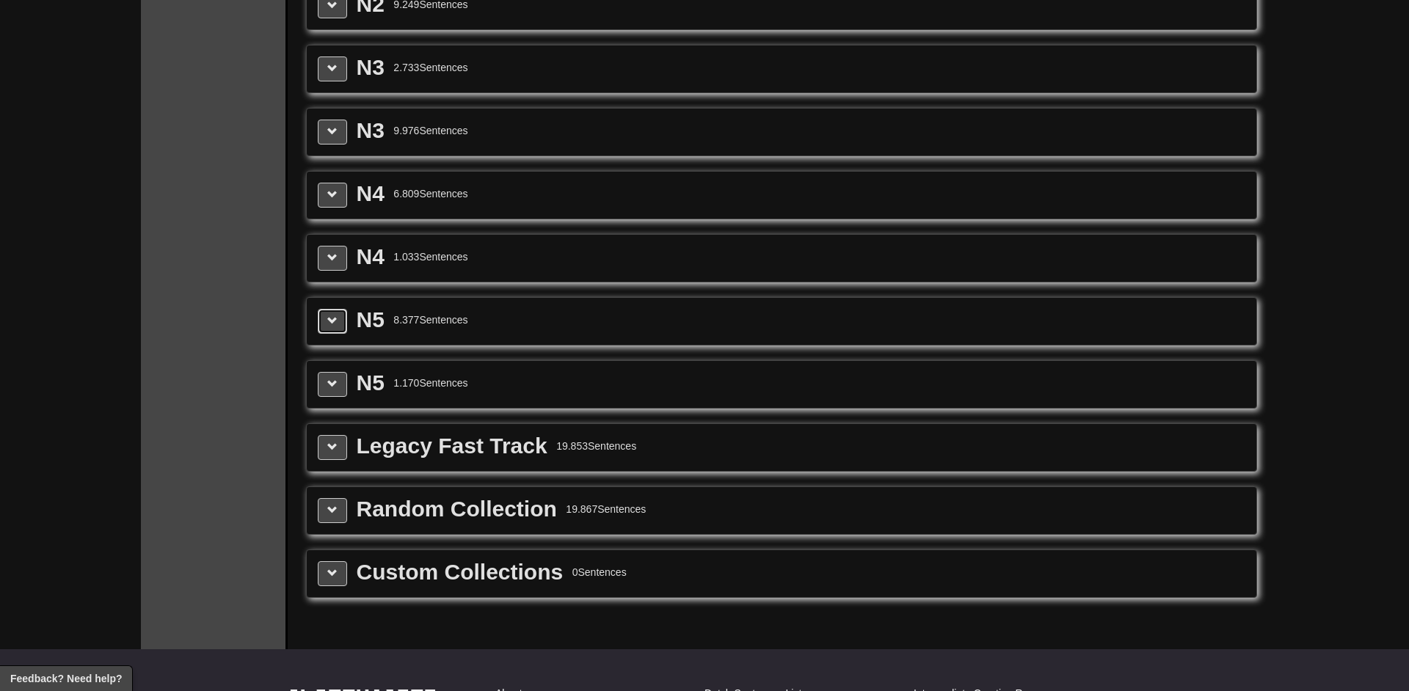
click at [332, 324] on span at bounding box center [332, 321] width 10 height 10
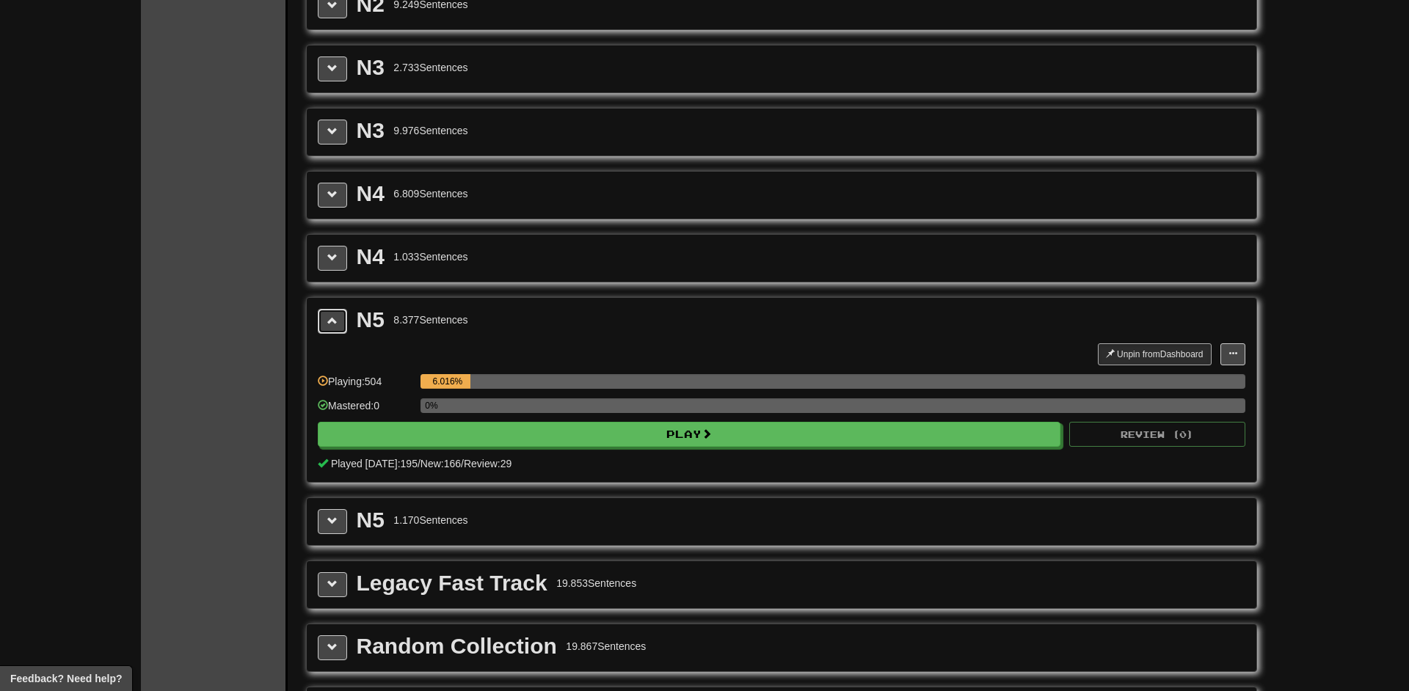
click at [332, 324] on span at bounding box center [332, 321] width 10 height 10
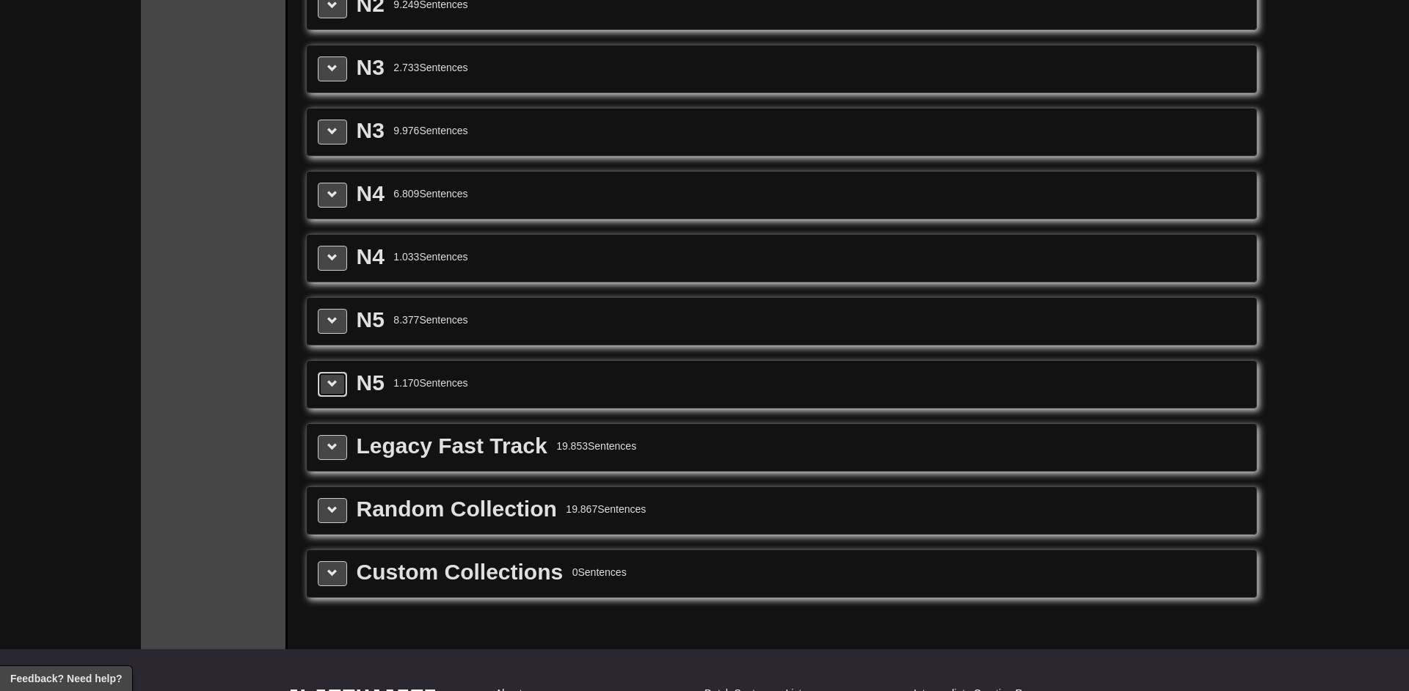
click at [331, 375] on button at bounding box center [332, 384] width 29 height 25
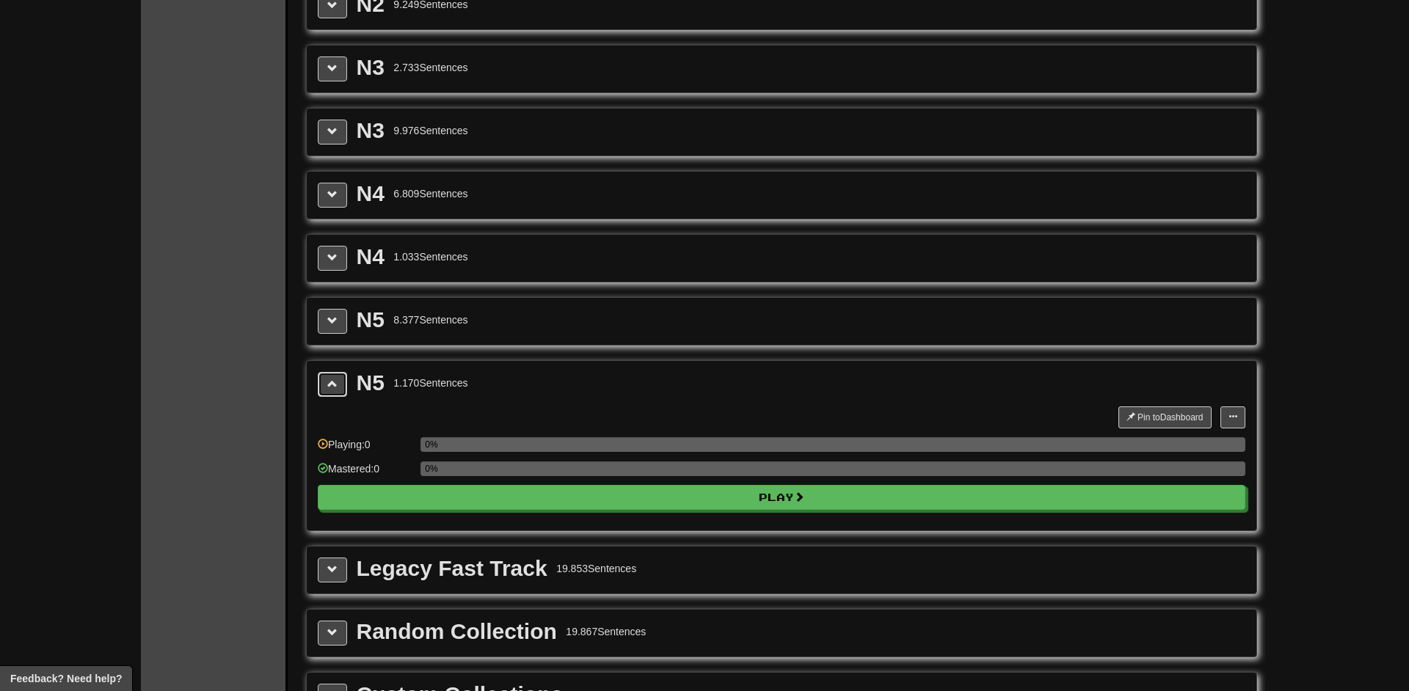
click at [331, 375] on button at bounding box center [332, 384] width 29 height 25
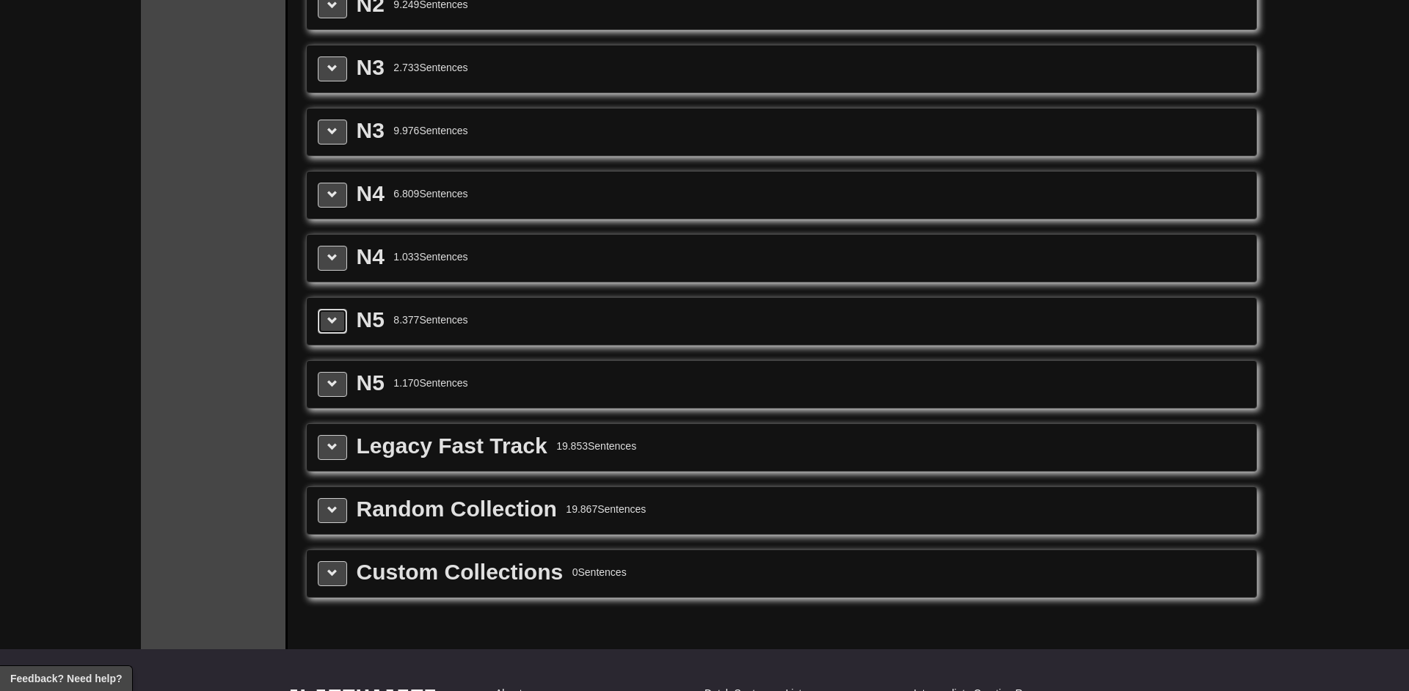
click at [330, 317] on span at bounding box center [332, 321] width 10 height 10
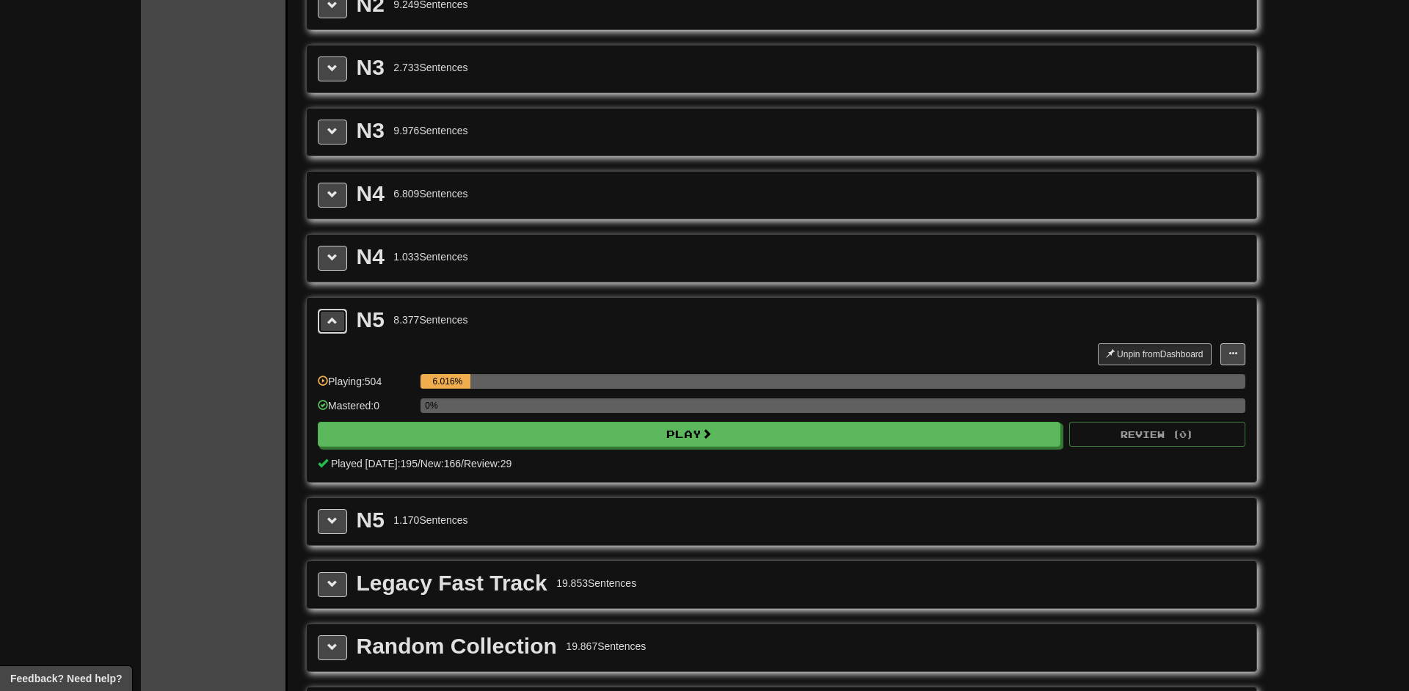
click at [330, 317] on span at bounding box center [332, 321] width 10 height 10
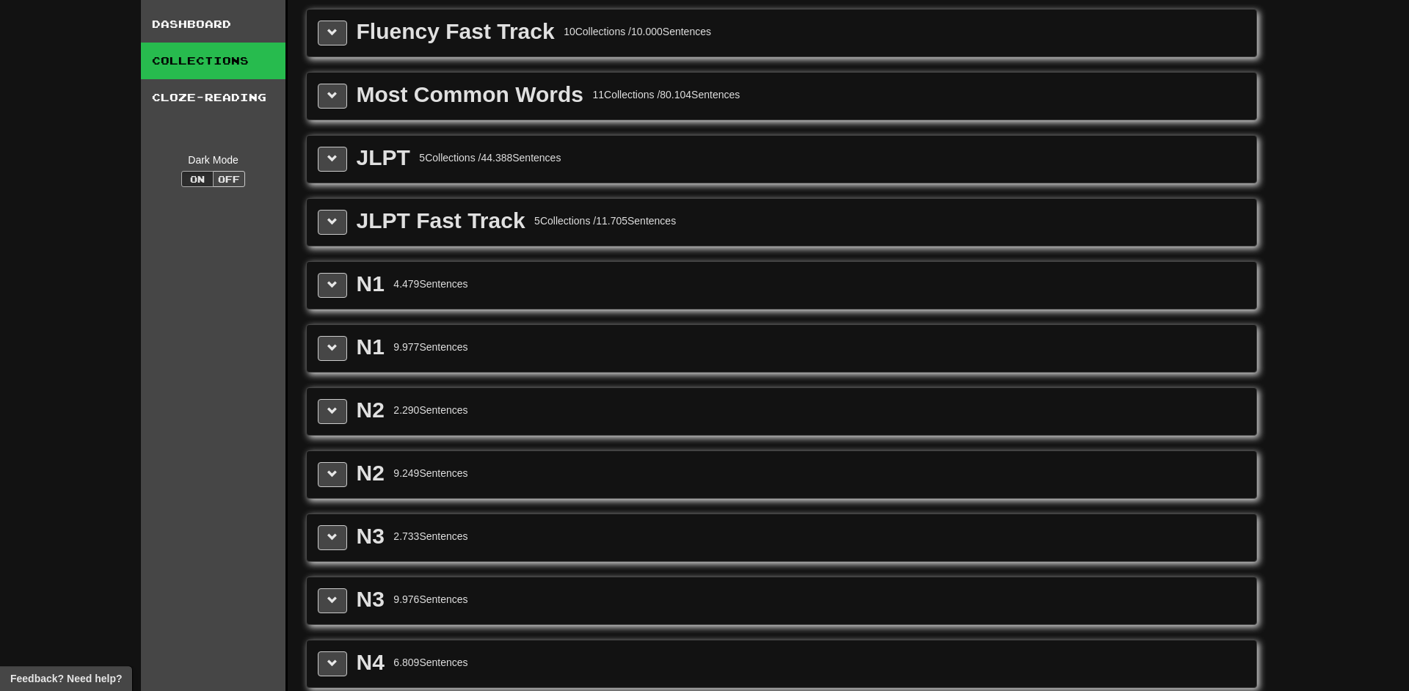
scroll to position [0, 0]
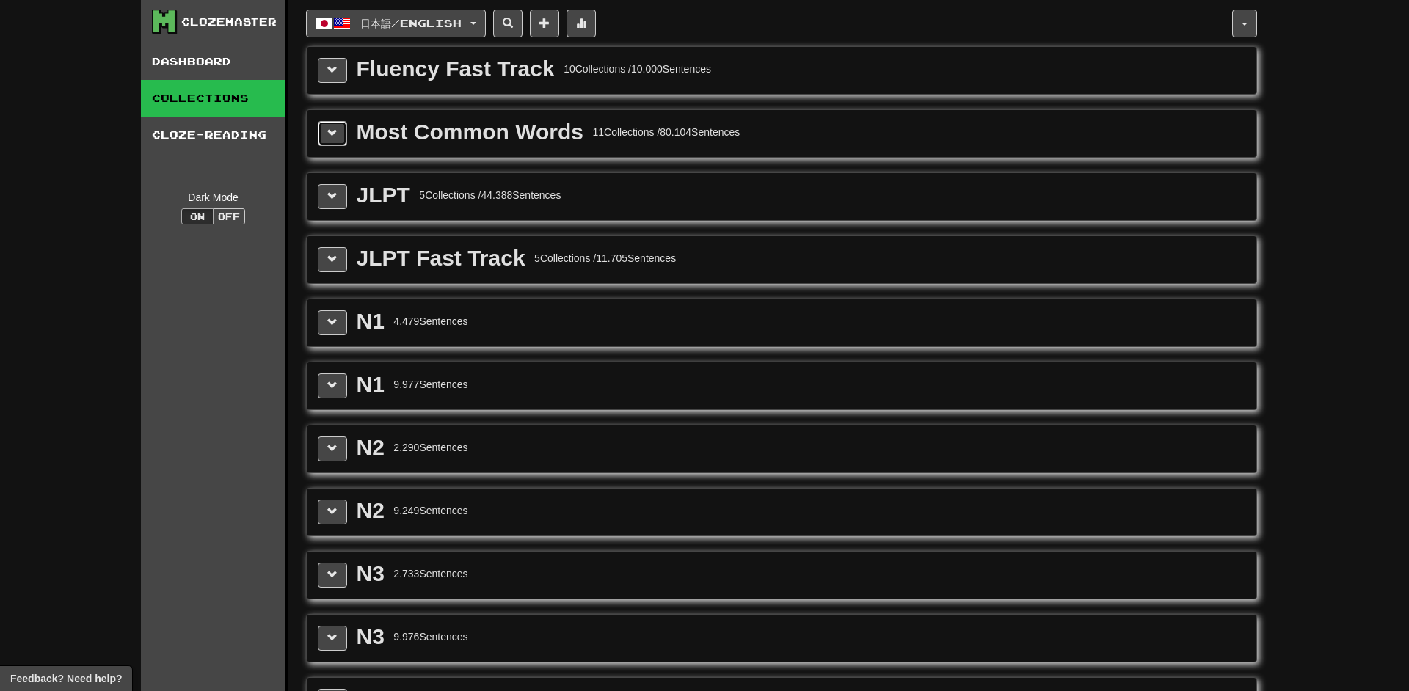
click at [332, 124] on button at bounding box center [332, 133] width 29 height 25
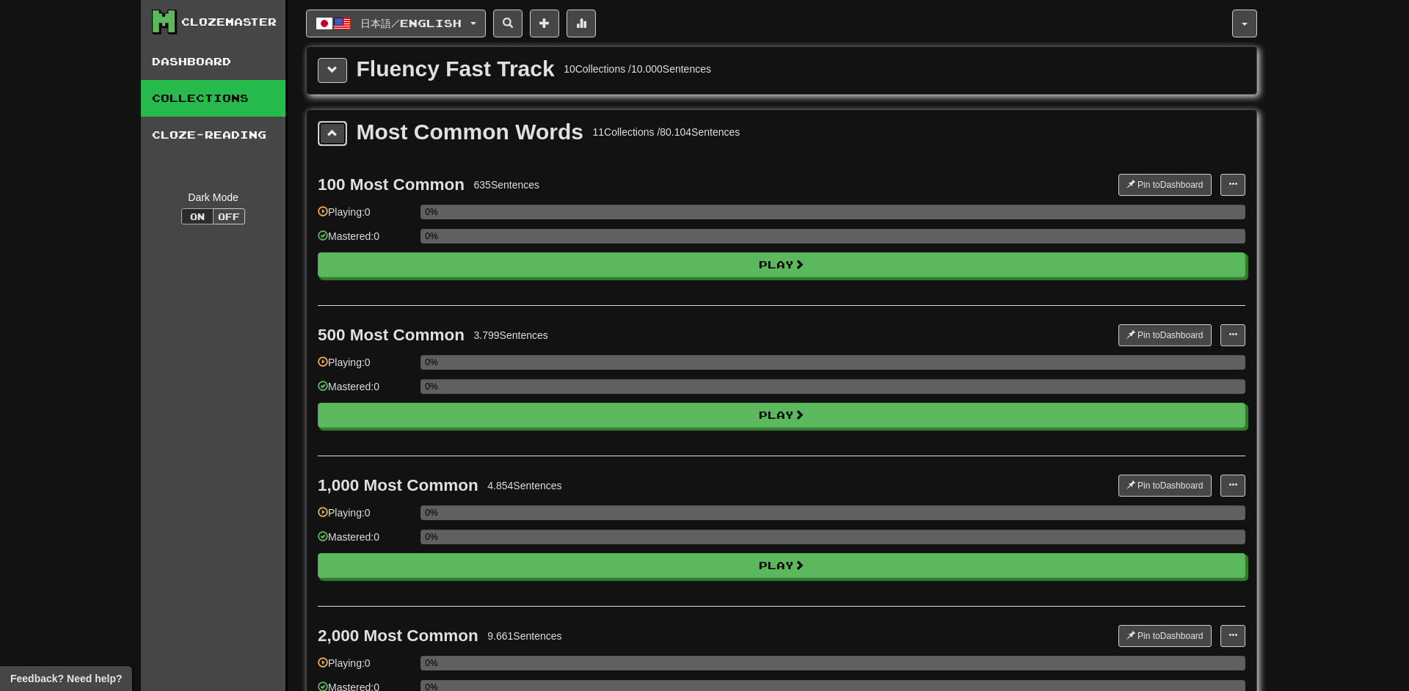
click at [340, 131] on button at bounding box center [332, 133] width 29 height 25
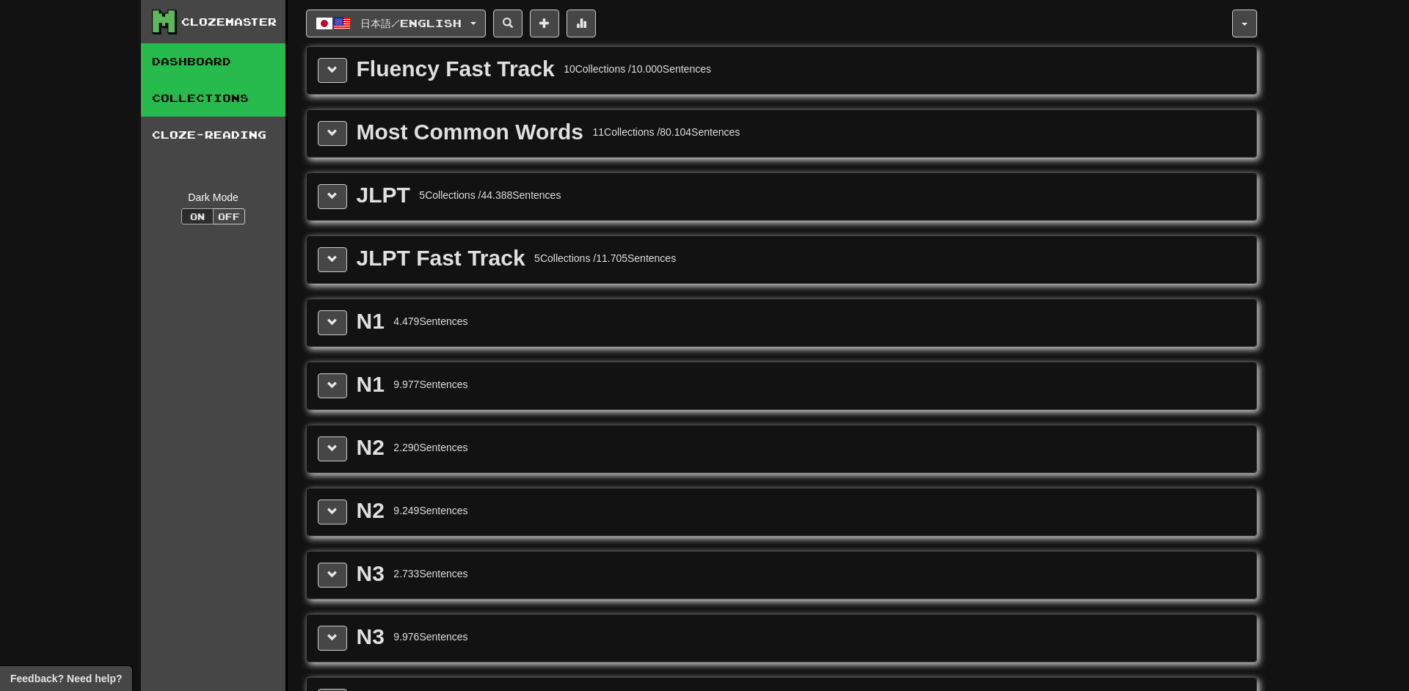
click at [219, 68] on link "Dashboard" at bounding box center [213, 61] width 145 height 37
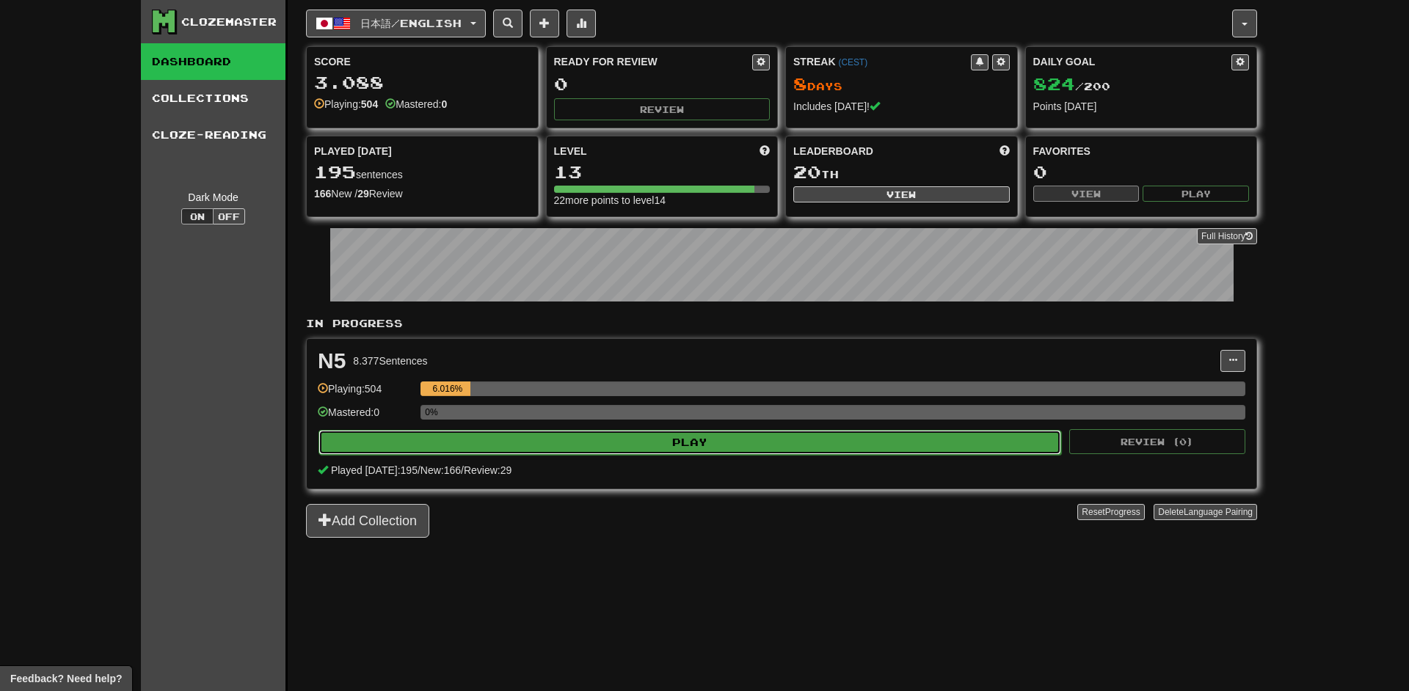
click at [737, 443] on button "Play" at bounding box center [689, 442] width 743 height 25
select select "**"
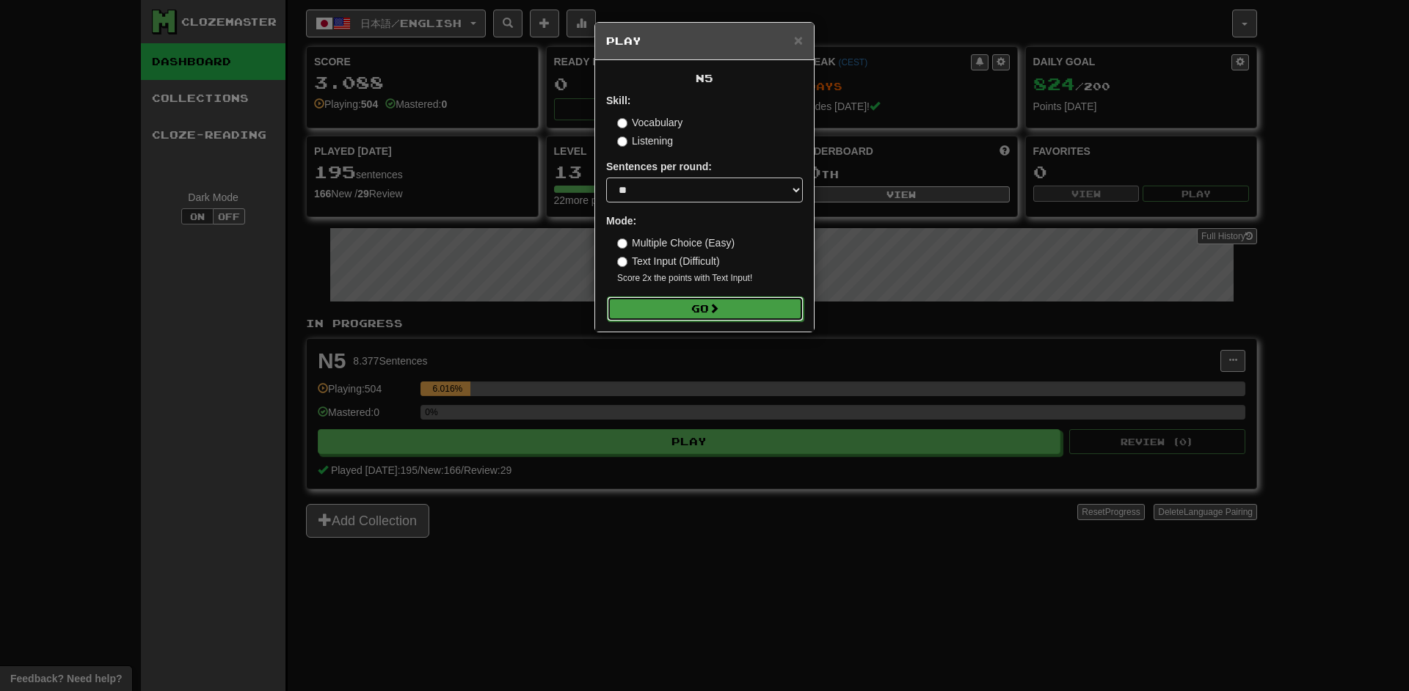
click at [704, 311] on button "Go" at bounding box center [705, 308] width 197 height 25
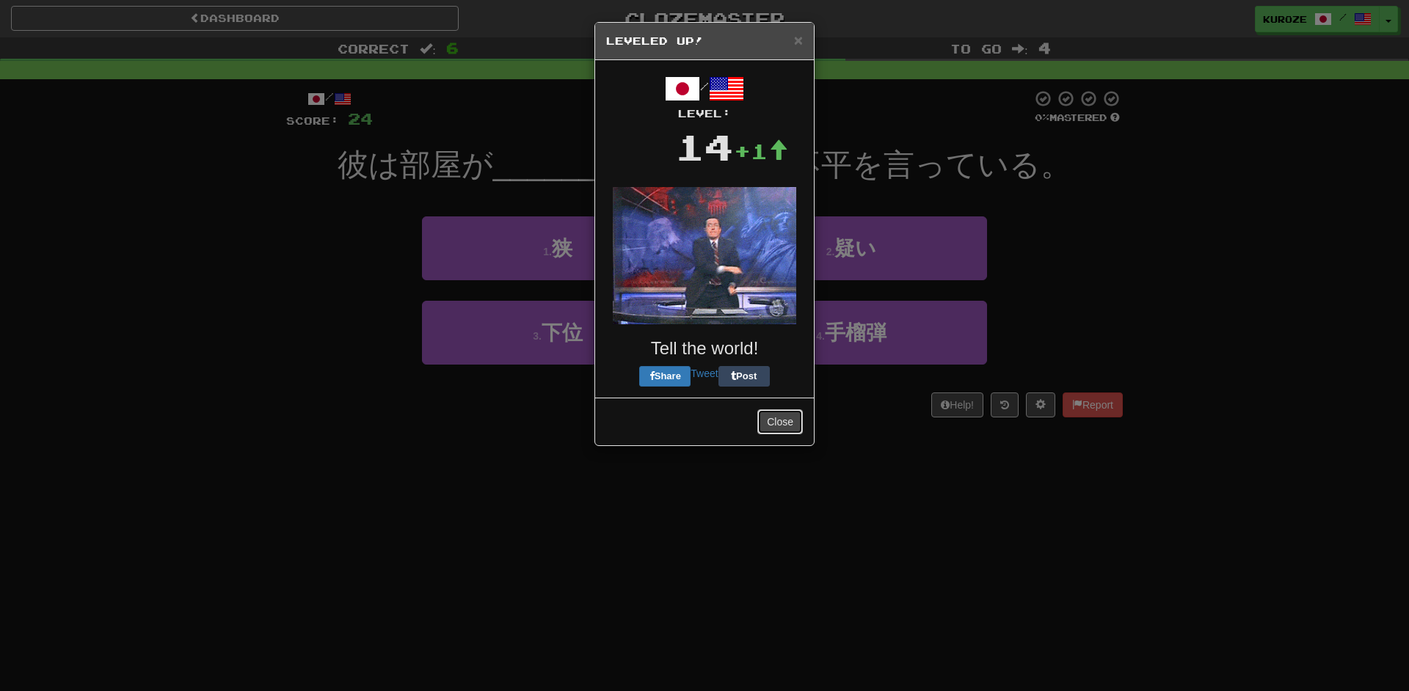
click at [787, 430] on button "Close" at bounding box center [779, 421] width 45 height 25
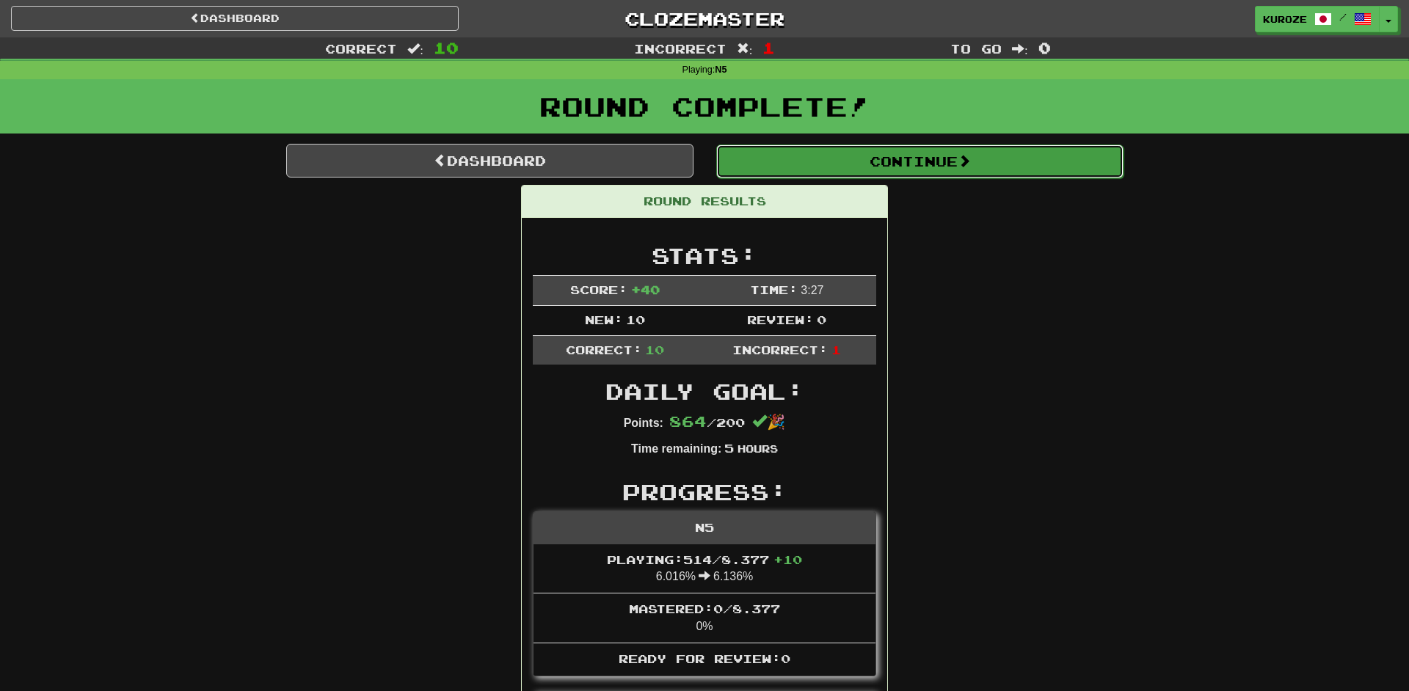
click at [931, 171] on button "Continue" at bounding box center [919, 162] width 407 height 34
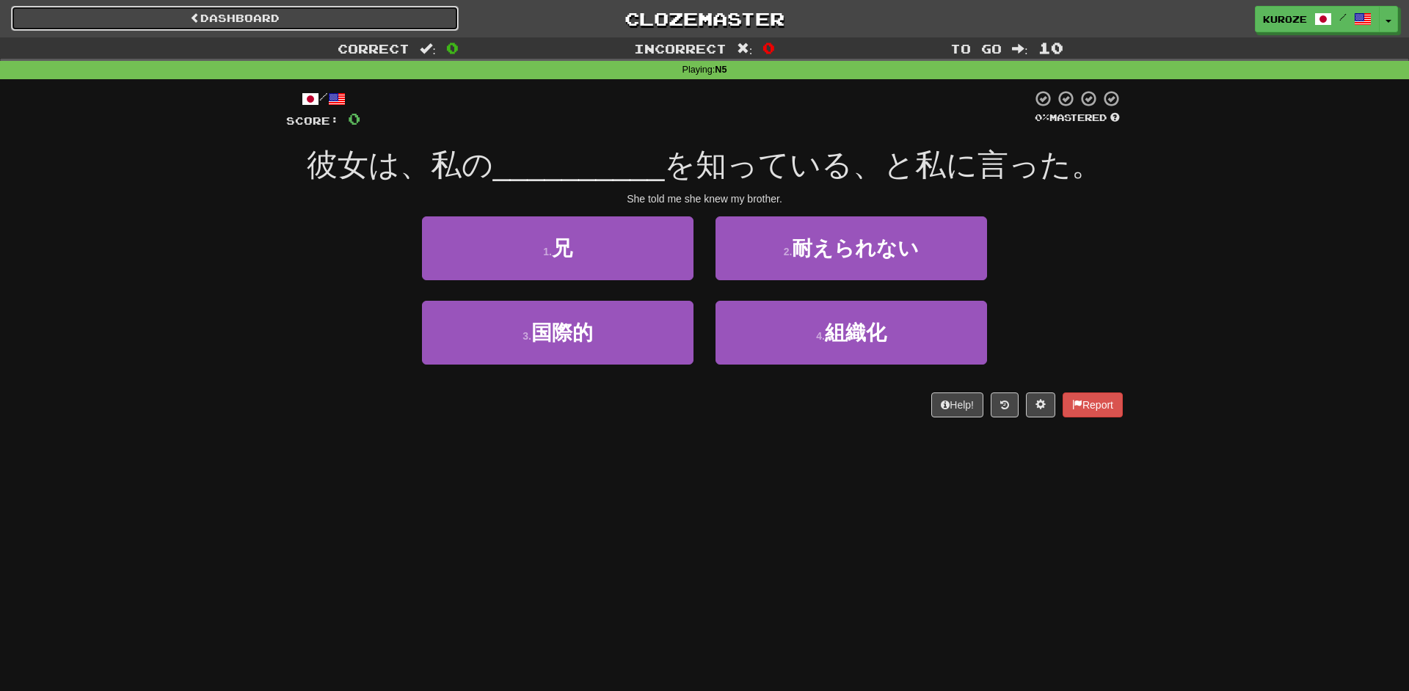
click at [357, 12] on link "Dashboard" at bounding box center [235, 18] width 448 height 25
